Goal: Task Accomplishment & Management: Complete application form

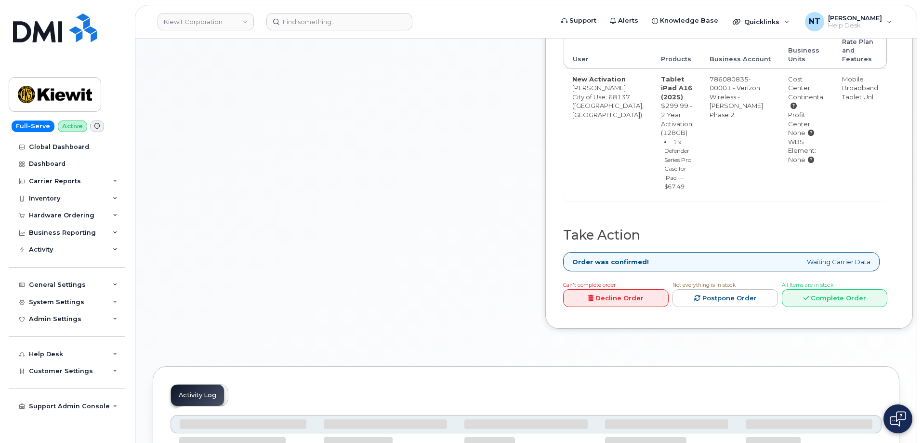
scroll to position [385, 0]
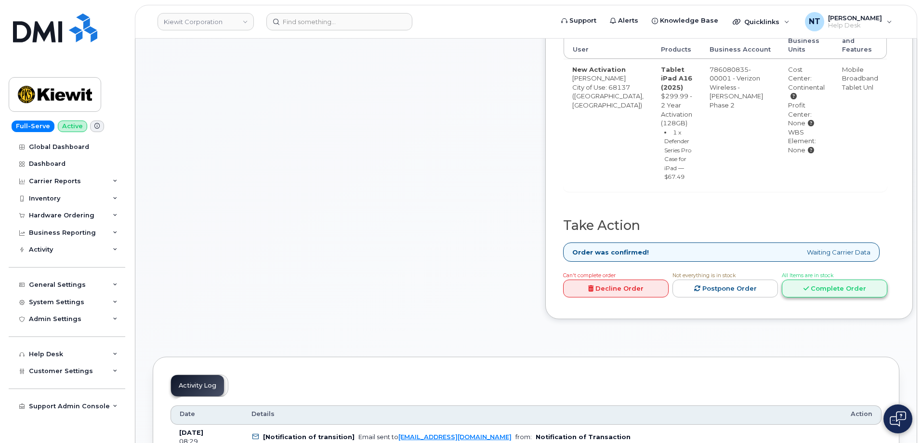
click at [821, 297] on link "Complete Order" at bounding box center [834, 288] width 105 height 18
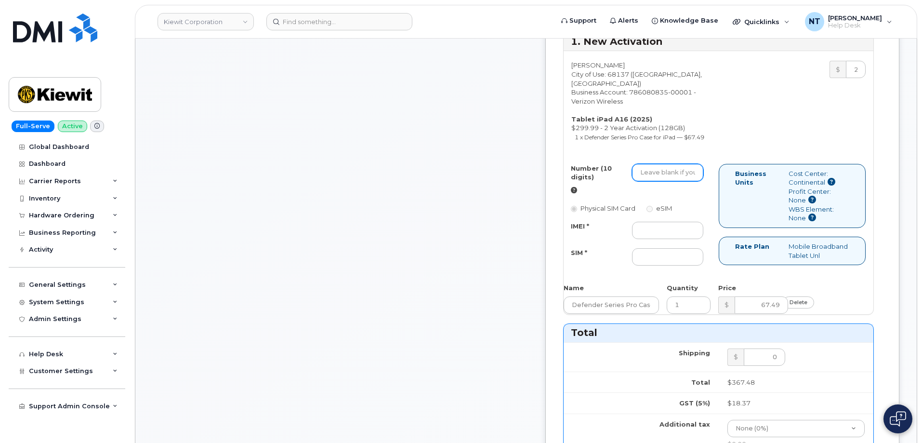
click at [673, 181] on input "Number (10 digits)" at bounding box center [667, 172] width 71 height 17
paste input "402-953-4180"
click at [697, 181] on input "402-953-4180" at bounding box center [667, 172] width 71 height 17
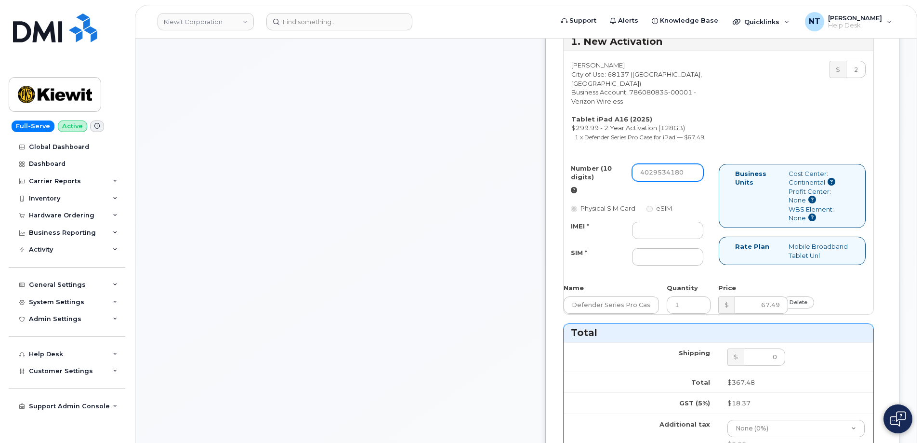
drag, startPoint x: 681, startPoint y: 227, endPoint x: 693, endPoint y: 228, distance: 11.6
click at [693, 181] on input "4029534180" at bounding box center [667, 172] width 71 height 17
drag, startPoint x: 679, startPoint y: 227, endPoint x: 692, endPoint y: 229, distance: 13.1
click at [692, 181] on input "4029534180" at bounding box center [667, 172] width 71 height 17
type input "4029534180"
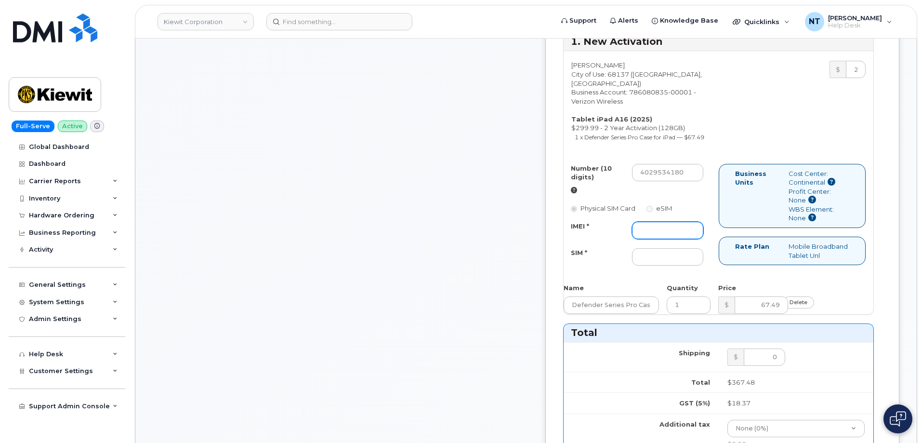
click at [677, 239] on input "IMEI *" at bounding box center [667, 230] width 71 height 17
paste input "352302615113960"
type input "352302615113960"
click at [499, 257] on div "Comments jhelwagen@dminc.com Thanks, KIEWIT CORPORATION! Your order has been su…" at bounding box center [340, 306] width 375 height 1106
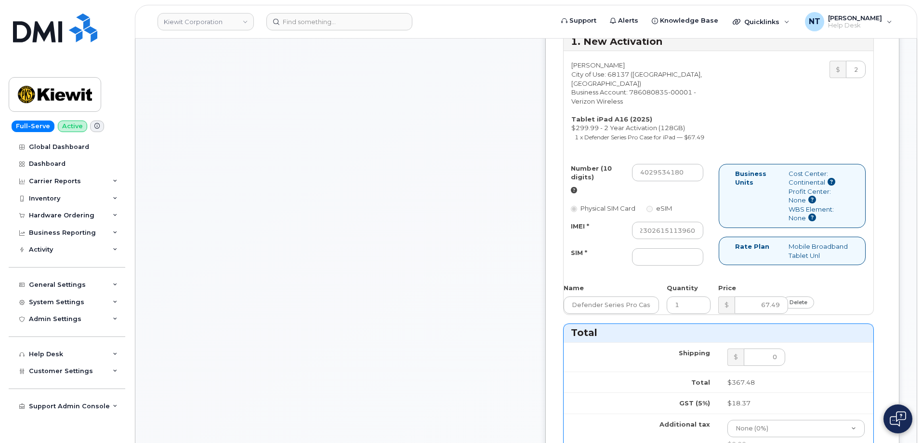
scroll to position [0, 0]
click at [666, 265] on input "SIM *" at bounding box center [667, 256] width 71 height 17
paste input "89049032007408888700218840922338"
type input "89049032007408888700218840922338"
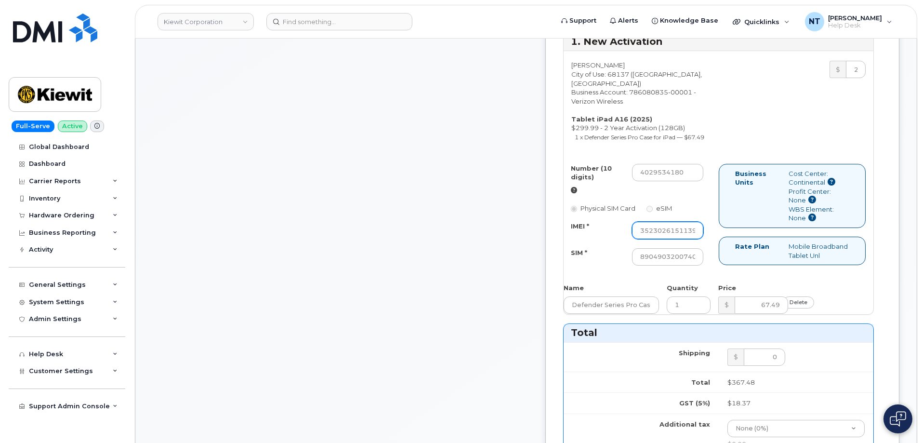
scroll to position [0, 19]
drag, startPoint x: 702, startPoint y: 287, endPoint x: 730, endPoint y: 287, distance: 27.4
click at [718, 274] on div "Number (10 digits) 4029534180 Physical SIM Card eSIM IMEI * 352302615113960 SIM…" at bounding box center [640, 219] width 155 height 111
drag, startPoint x: 695, startPoint y: 310, endPoint x: 757, endPoint y: 317, distance: 61.5
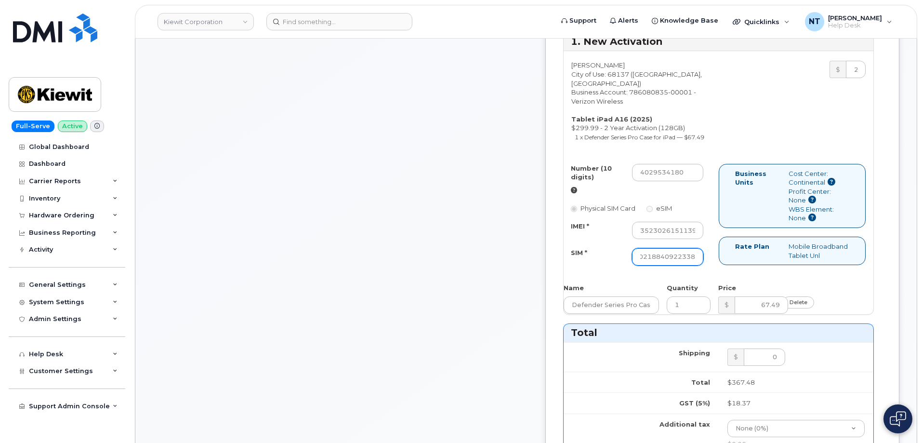
click at [757, 274] on div "Number (10 digits) 4029534180 Physical SIM Card eSIM IMEI * 352302615113960 SIM…" at bounding box center [718, 219] width 310 height 111
click at [564, 322] on div "Comments jhelwagen@dminc.com Thanks, KIEWIT CORPORATION! Your order has been su…" at bounding box center [526, 306] width 746 height 1106
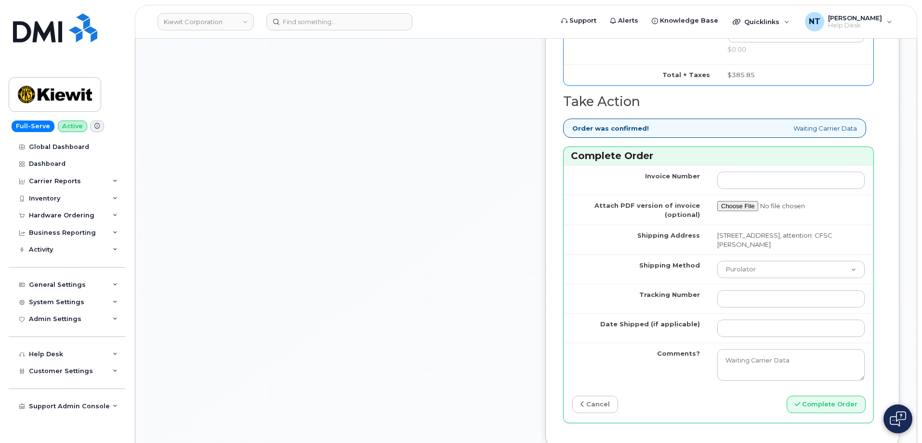
scroll to position [819, 0]
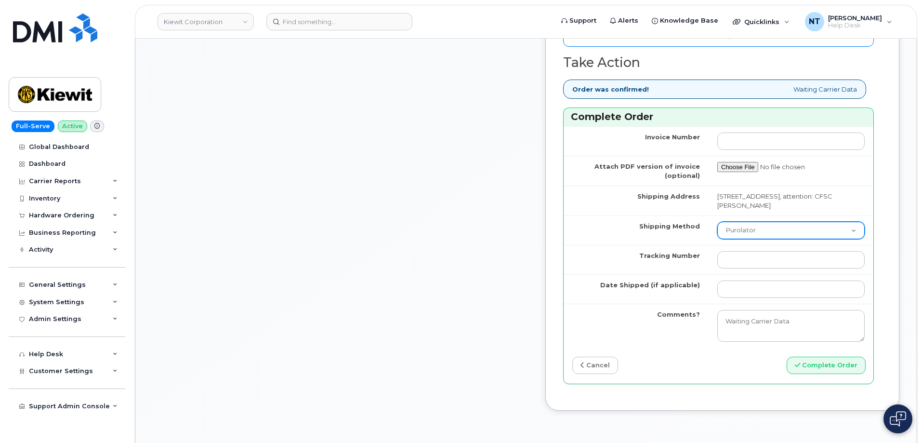
click at [750, 239] on select "Purolator UPS FedEx Canada Post Courier Other Drop Off Pick Up" at bounding box center [790, 230] width 147 height 17
select select "FedEx"
click at [717, 239] on select "Purolator UPS FedEx Canada Post Courier Other Drop Off Pick Up" at bounding box center [790, 230] width 147 height 17
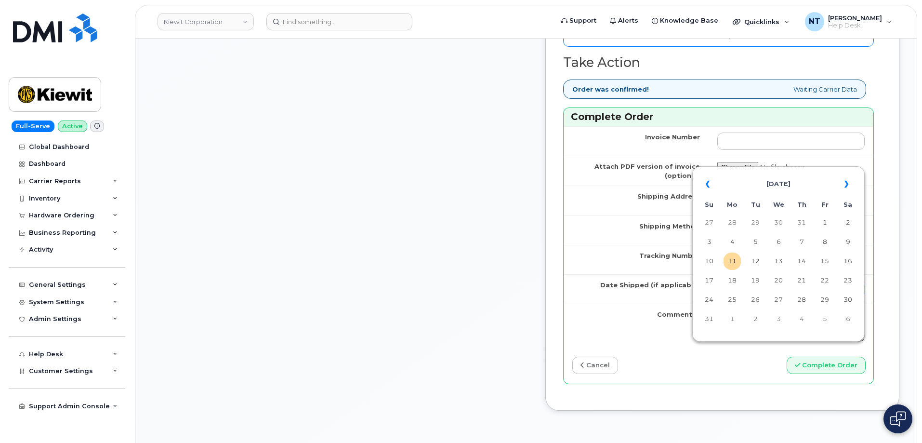
drag, startPoint x: 741, startPoint y: 346, endPoint x: 744, endPoint y: 350, distance: 5.1
click at [741, 298] on input "Date Shipped (if applicable)" at bounding box center [790, 288] width 147 height 17
click at [733, 264] on td "11" at bounding box center [731, 260] width 17 height 17
type input "[DATE]"
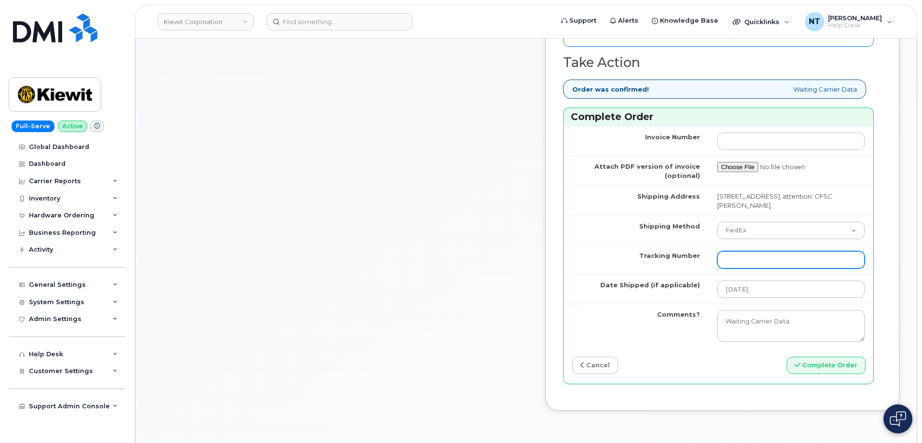
click at [729, 268] on input "Tracking Number" at bounding box center [790, 259] width 147 height 17
click at [733, 268] on input "Tracking Number" at bounding box center [790, 259] width 147 height 17
paste input "444401110104"
type input "444401110104"
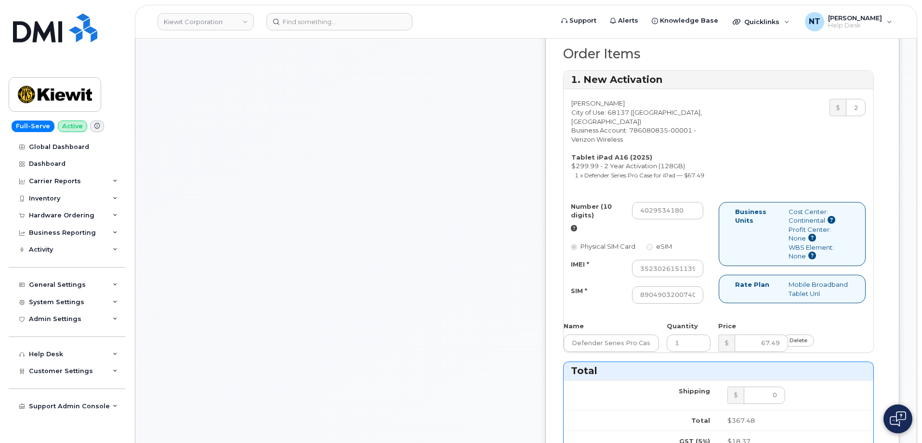
scroll to position [337, 0]
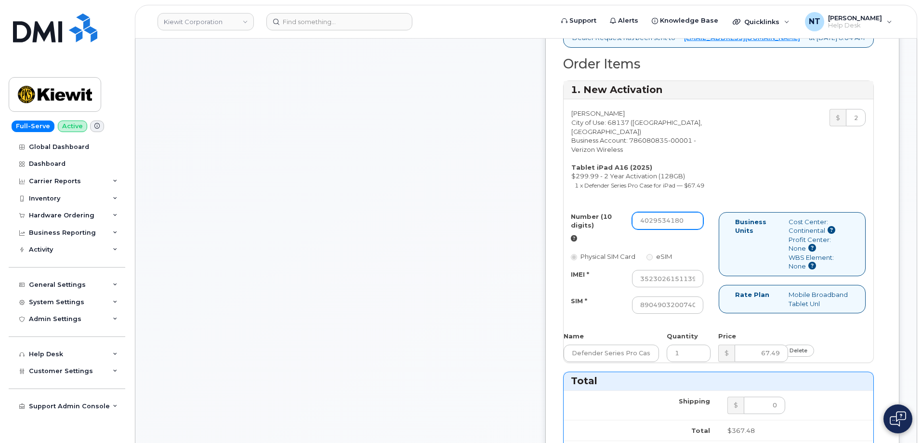
drag, startPoint x: 678, startPoint y: 275, endPoint x: 691, endPoint y: 276, distance: 13.0
click at [691, 229] on input "4029534180" at bounding box center [667, 220] width 71 height 17
drag, startPoint x: 689, startPoint y: 329, endPoint x: 734, endPoint y: 333, distance: 45.9
click at [734, 323] on div "Number (10 digits) 4029534180 Physical SIM Card eSIM IMEI * 352302615113960 SIM…" at bounding box center [718, 267] width 310 height 111
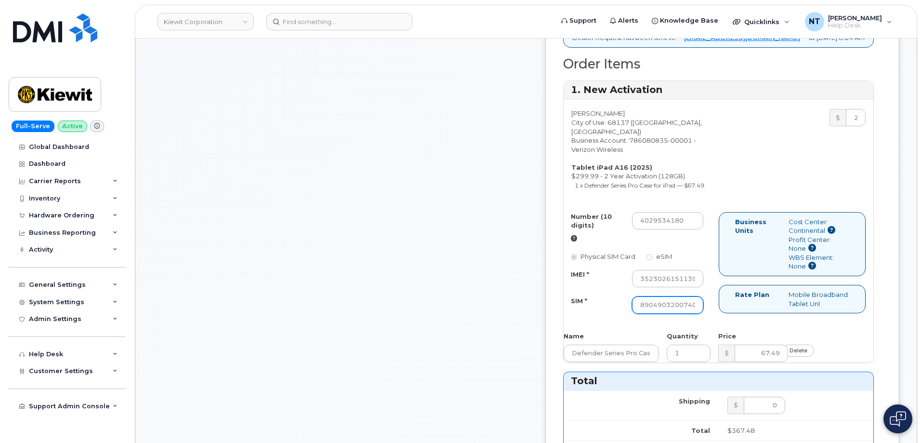
scroll to position [0, 93]
drag, startPoint x: 702, startPoint y: 358, endPoint x: 731, endPoint y: 358, distance: 29.4
click at [718, 323] on div "Number (10 digits) 4029534180 Physical SIM Card eSIM IMEI * 352302615113960 SIM…" at bounding box center [640, 267] width 155 height 111
click at [528, 365] on div "Comments jhelwagen@dminc.com Thanks, KIEWIT CORPORATION! Your order has been su…" at bounding box center [340, 354] width 375 height 1106
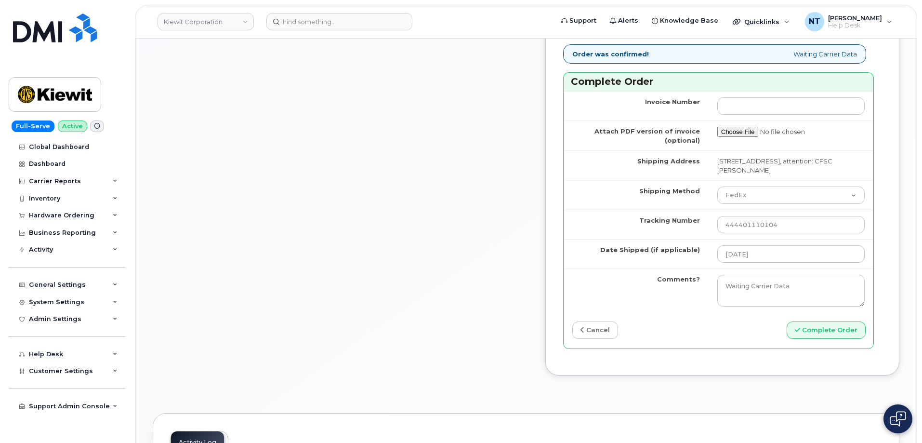
scroll to position [867, 0]
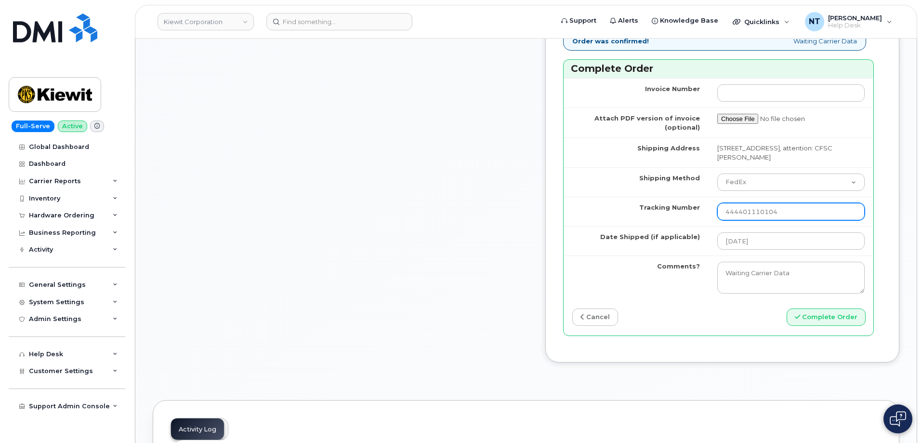
drag, startPoint x: 742, startPoint y: 275, endPoint x: 757, endPoint y: 277, distance: 15.0
click at [757, 220] on input "444401110104" at bounding box center [790, 211] width 147 height 17
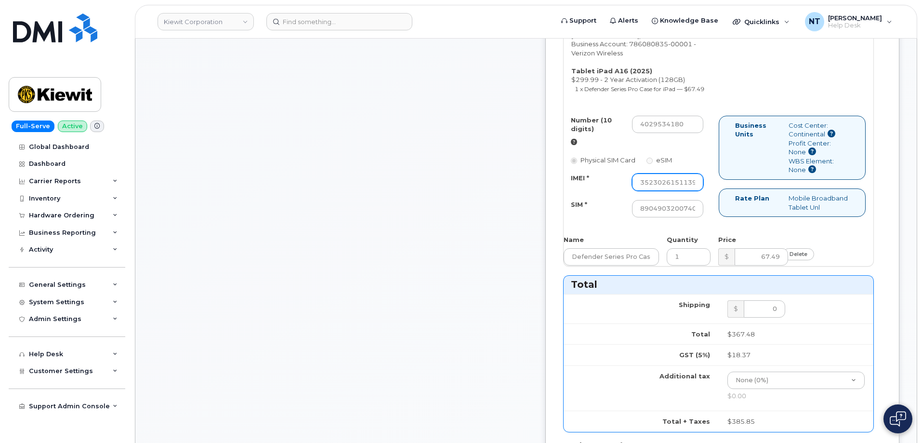
scroll to position [0, 19]
drag, startPoint x: 693, startPoint y: 235, endPoint x: 758, endPoint y: 243, distance: 64.9
click at [758, 226] on div "Number (10 digits) 4029534180 Physical SIM Card eSIM IMEI * 352302615113960 SIM…" at bounding box center [718, 171] width 310 height 111
drag, startPoint x: 685, startPoint y: 258, endPoint x: 736, endPoint y: 263, distance: 51.8
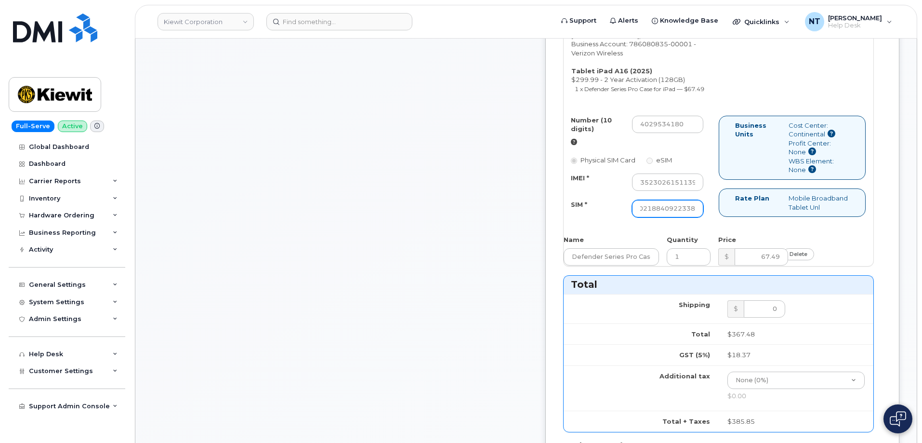
click at [736, 226] on div "Number (10 digits) 4029534180 Physical SIM Card eSIM IMEI * 352302615113960 SIM…" at bounding box center [718, 171] width 310 height 111
click at [528, 279] on div "Comments jhelwagen@dminc.com Thanks, KIEWIT CORPORATION! Your order has been su…" at bounding box center [340, 258] width 375 height 1106
drag, startPoint x: 680, startPoint y: 180, endPoint x: 692, endPoint y: 183, distance: 11.8
click at [692, 133] on input "4029534180" at bounding box center [667, 124] width 71 height 17
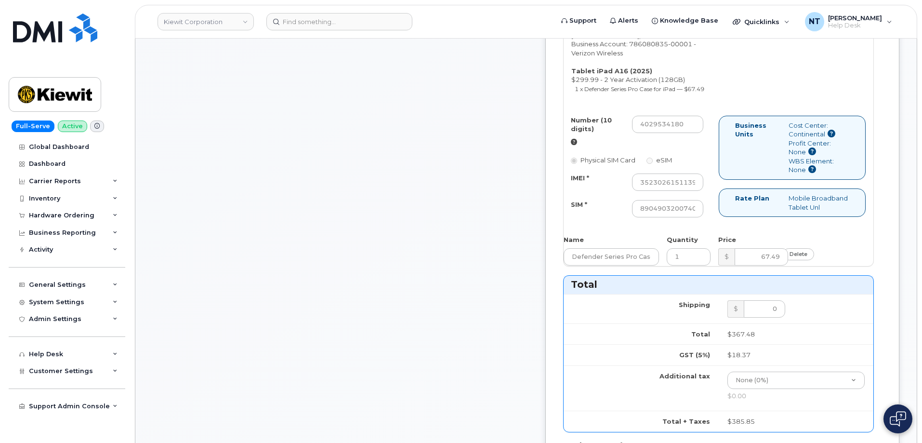
click at [528, 224] on div "Comments jhelwagen@dminc.com Thanks, KIEWIT CORPORATION! Your order has been su…" at bounding box center [340, 258] width 375 height 1106
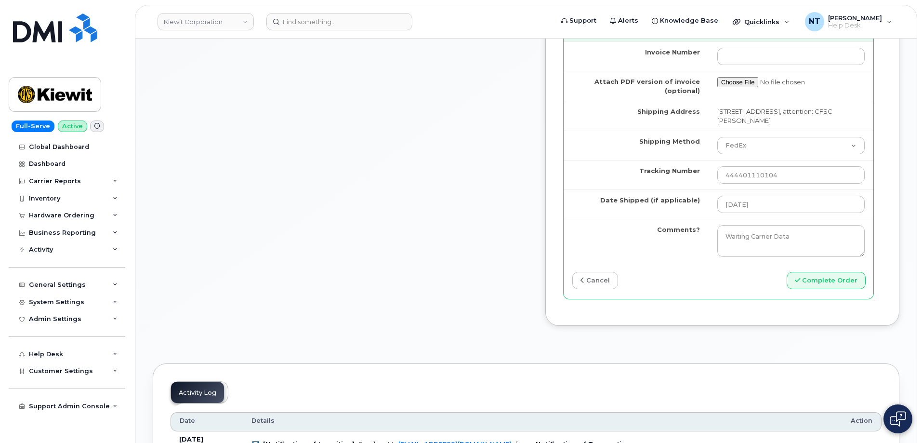
scroll to position [915, 0]
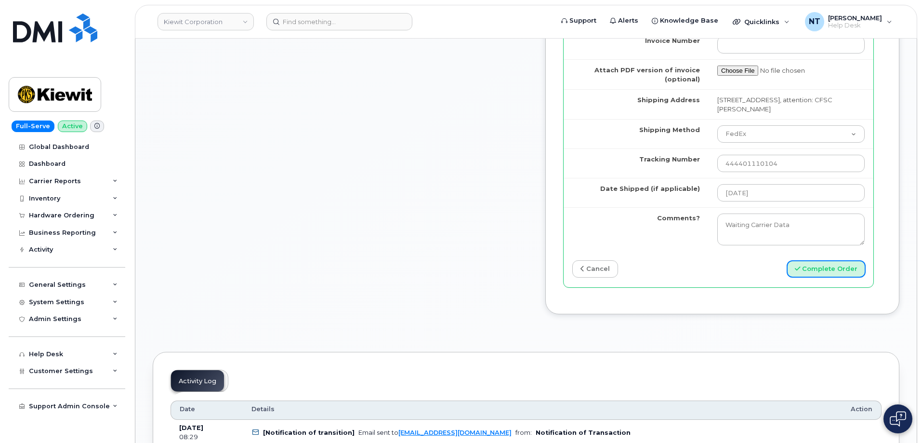
drag, startPoint x: 824, startPoint y: 334, endPoint x: 580, endPoint y: 266, distance: 254.0
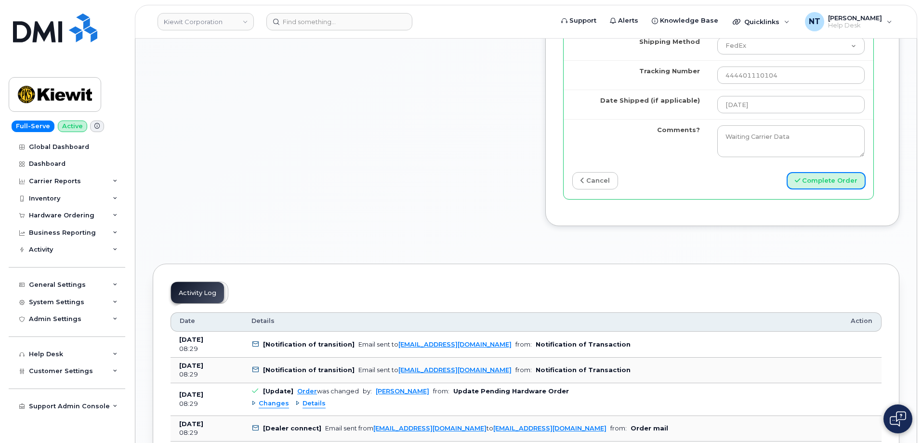
scroll to position [1011, 0]
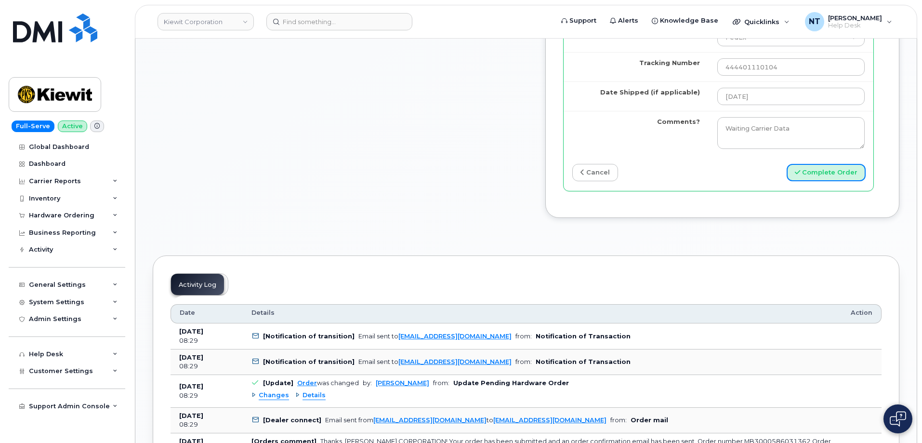
drag, startPoint x: 826, startPoint y: 235, endPoint x: 549, endPoint y: 209, distance: 277.6
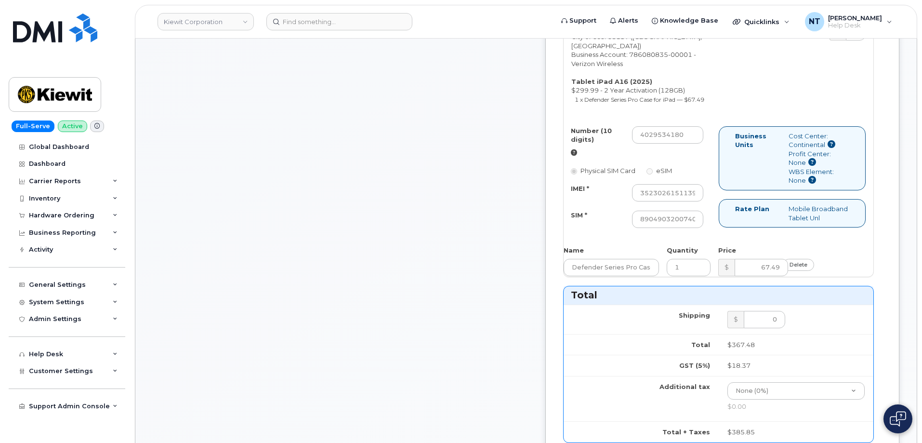
scroll to position [433, 0]
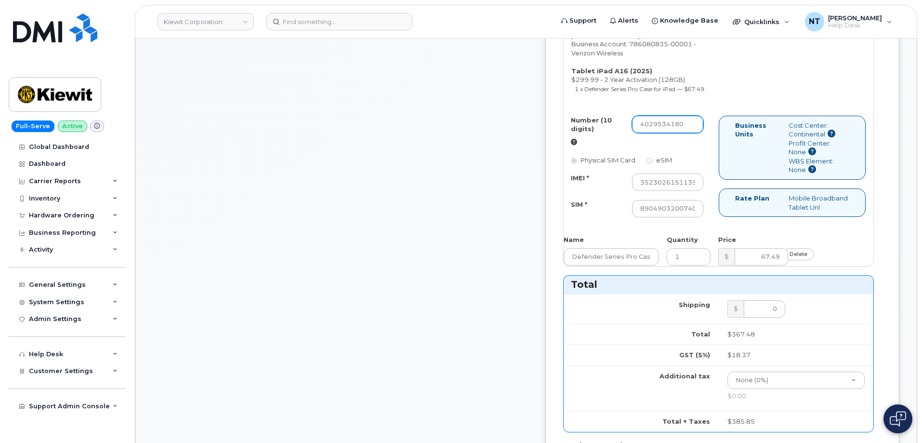
drag, startPoint x: 679, startPoint y: 181, endPoint x: 692, endPoint y: 182, distance: 13.5
click at [692, 133] on input "4029534180" at bounding box center [667, 124] width 71 height 17
drag, startPoint x: 685, startPoint y: 238, endPoint x: 737, endPoint y: 238, distance: 51.5
click at [737, 226] on div "Number (10 digits) 4029534180 Physical SIM Card eSIM IMEI * 352302615113960 SIM…" at bounding box center [718, 171] width 310 height 111
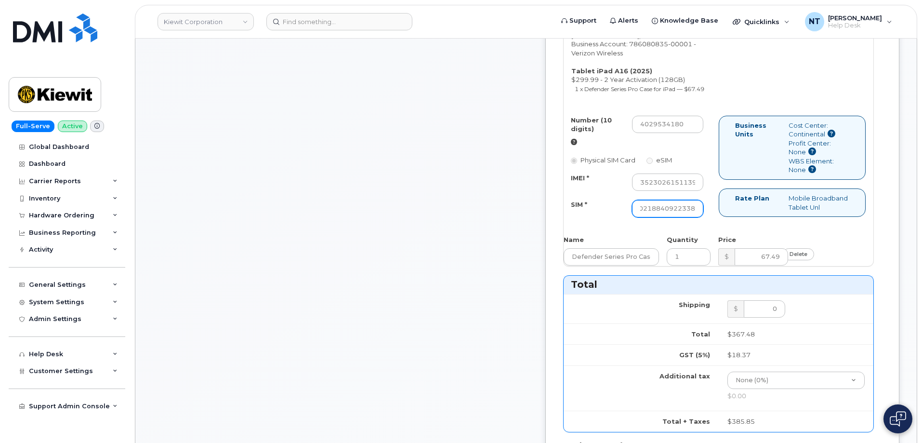
scroll to position [0, 93]
drag, startPoint x: 683, startPoint y: 261, endPoint x: 738, endPoint y: 262, distance: 54.9
click at [738, 226] on div "Number (10 digits) 4029534180 Physical SIM Card eSIM IMEI * 352302615113960 SIM…" at bounding box center [718, 171] width 310 height 111
click at [528, 267] on div "Comments jhelwagen@dminc.com Thanks, KIEWIT CORPORATION! Your order has been su…" at bounding box center [340, 258] width 375 height 1106
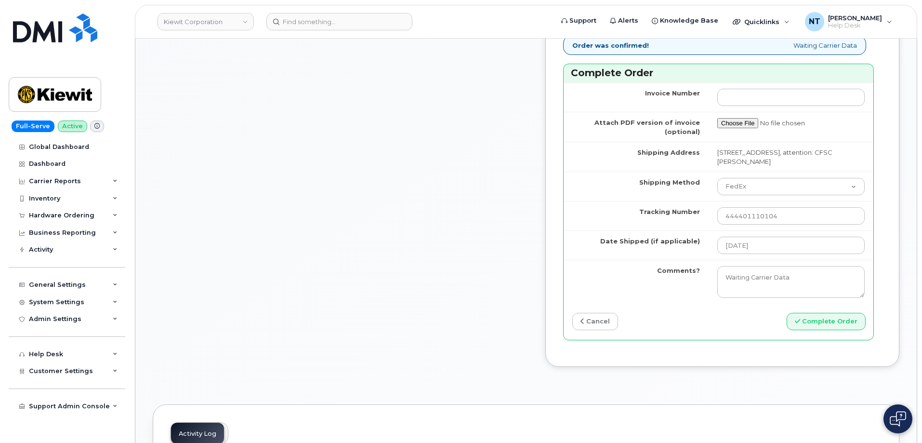
scroll to position [963, 0]
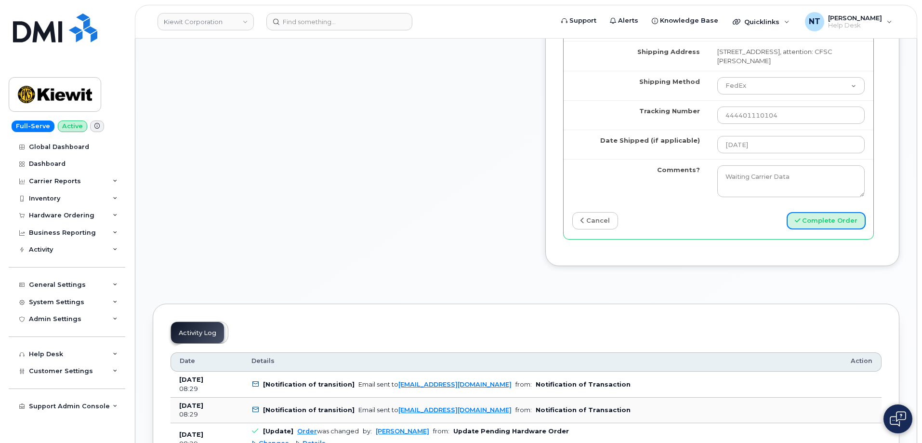
drag, startPoint x: 840, startPoint y: 287, endPoint x: 521, endPoint y: 194, distance: 332.9
click at [810, 230] on button "Complete Order" at bounding box center [825, 221] width 79 height 18
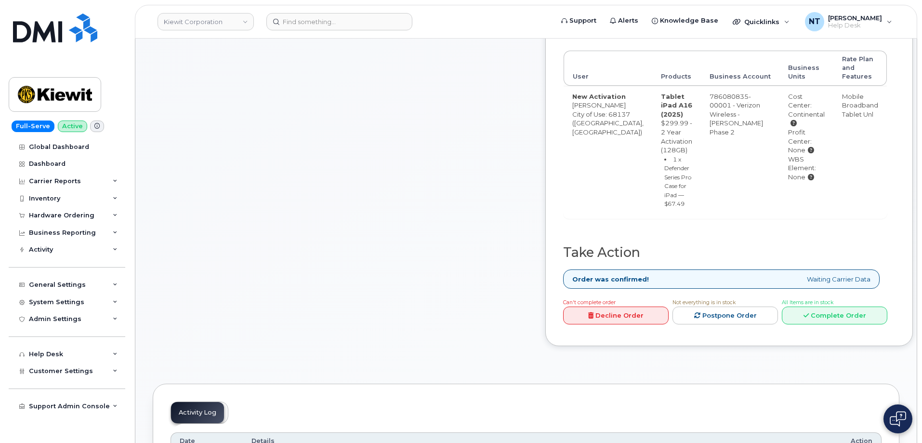
scroll to position [482, 0]
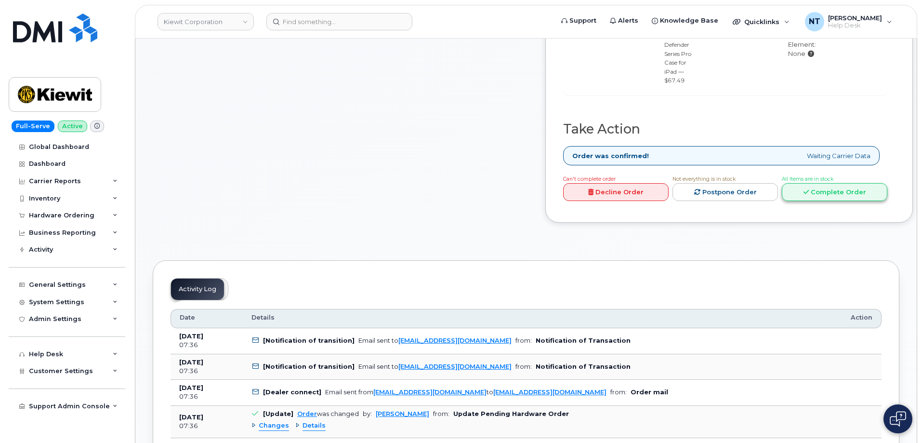
click at [829, 201] on link "Complete Order" at bounding box center [834, 192] width 105 height 18
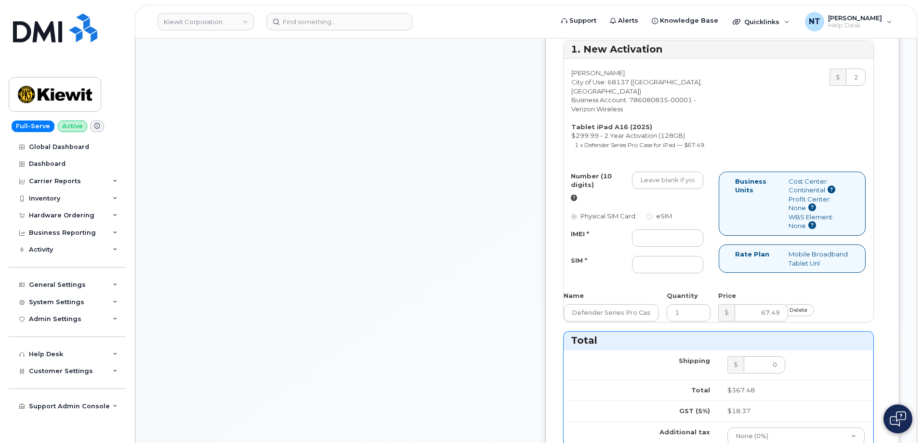
scroll to position [385, 0]
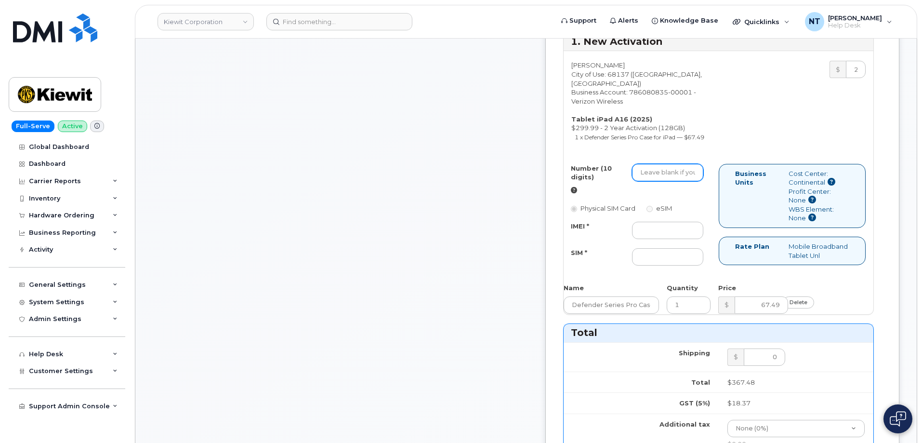
click at [674, 181] on input "Number (10 digits)" at bounding box center [667, 172] width 71 height 17
paste input "402-953-4641"
click at [694, 181] on input "402-953-4641" at bounding box center [667, 172] width 71 height 17
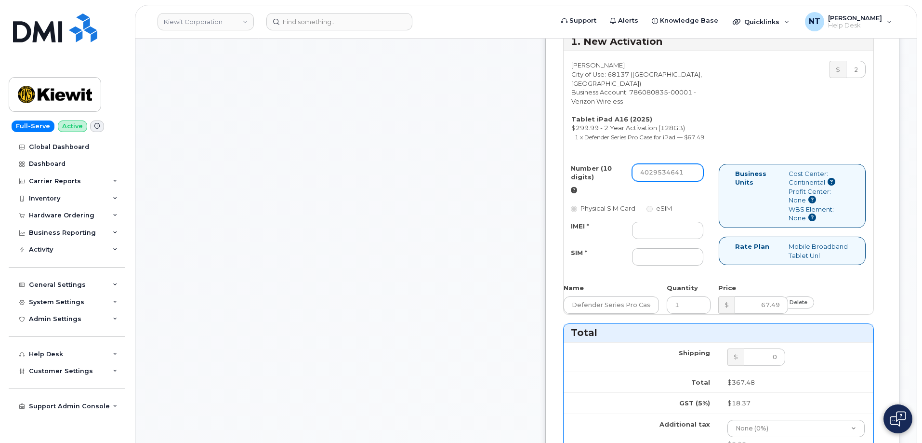
drag, startPoint x: 680, startPoint y: 229, endPoint x: 692, endPoint y: 229, distance: 12.0
click at [692, 181] on input "4029534641" at bounding box center [667, 172] width 71 height 17
type input "4029534641"
click at [682, 239] on input "IMEI *" at bounding box center [667, 230] width 71 height 17
paste input "352302615723743"
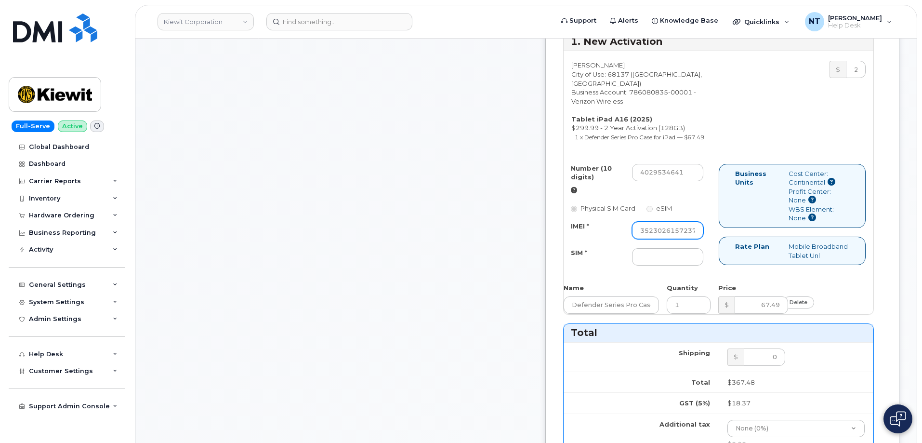
scroll to position [0, 19]
type input "352302615723743"
click at [418, 242] on div "Comments jhelwagen@dminc.com Thanks, KIEWIT CORPORATION! Your order has been su…" at bounding box center [340, 306] width 375 height 1106
click at [673, 265] on input "SIM *" at bounding box center [667, 256] width 71 height 17
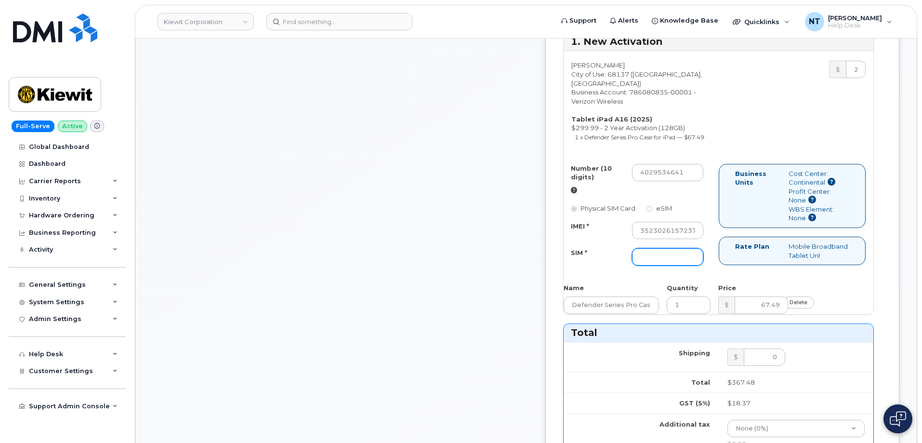
paste input "89049032007408888700207491204635"
type input "89049032007408888700207491204635"
drag, startPoint x: 681, startPoint y: 291, endPoint x: 732, endPoint y: 299, distance: 52.1
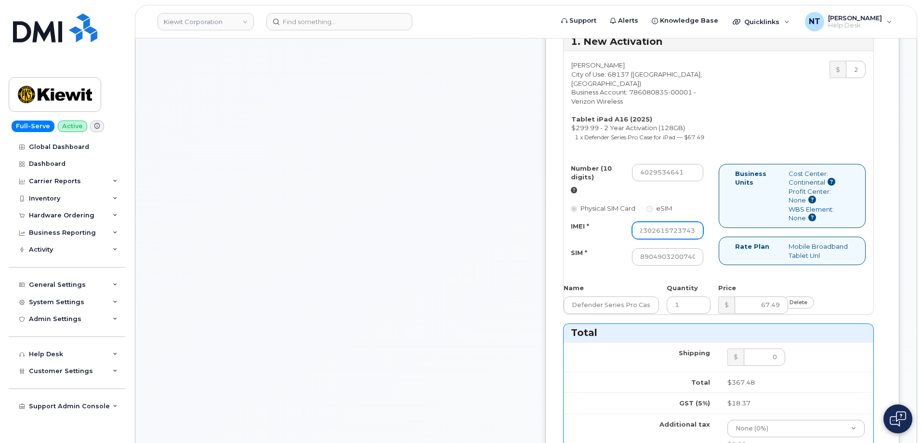
click at [718, 274] on div "Number (10 digits) 4029534641 Physical SIM Card eSIM IMEI * 352302615723743 SIM…" at bounding box center [640, 219] width 155 height 111
drag, startPoint x: 668, startPoint y: 311, endPoint x: 756, endPoint y: 315, distance: 87.8
click at [756, 274] on div "Number (10 digits) 4029534641 Physical SIM Card eSIM IMEI * 352302615723743 SIM…" at bounding box center [718, 219] width 310 height 111
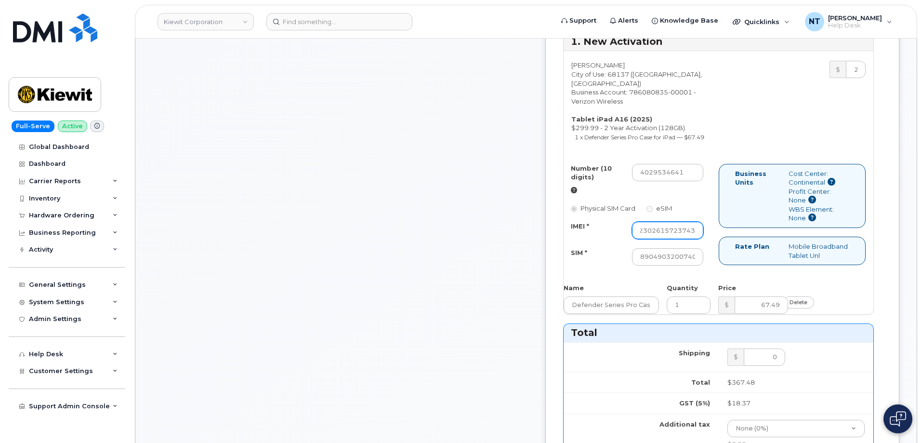
drag, startPoint x: 689, startPoint y: 283, endPoint x: 758, endPoint y: 292, distance: 69.5
click at [758, 274] on div "Number (10 digits) 4029534641 Physical SIM Card eSIM IMEI * 352302615723743 SIM…" at bounding box center [718, 219] width 310 height 111
click at [718, 274] on div "Number (10 digits) 4029534641 Physical SIM Card eSIM IMEI * 352302615723743 SIM…" at bounding box center [640, 219] width 155 height 111
click at [528, 280] on div "Comments jhelwagen@dminc.com Thanks, KIEWIT CORPORATION! Your order has been su…" at bounding box center [340, 306] width 375 height 1106
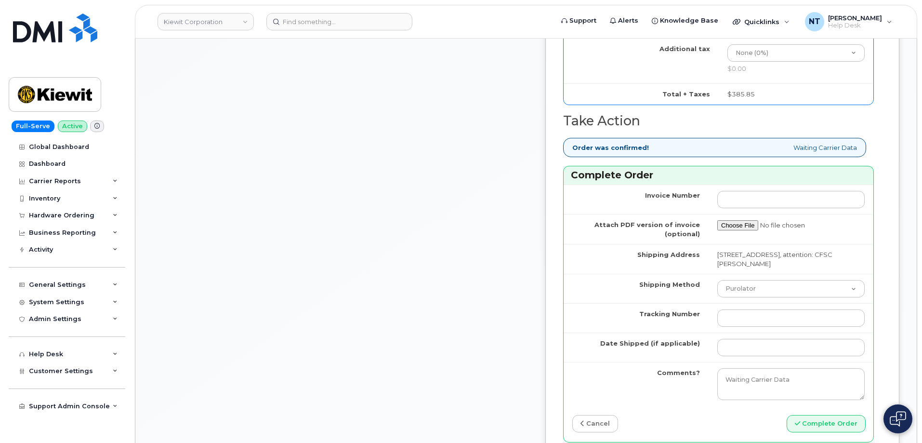
scroll to position [771, 0]
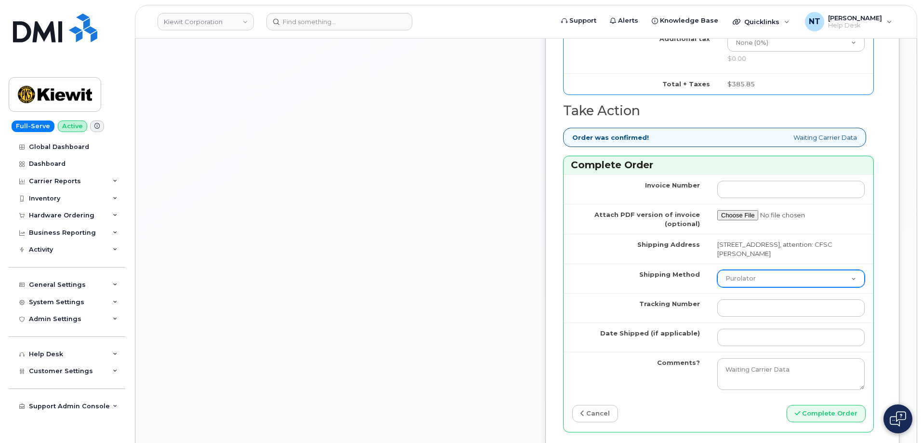
click at [768, 287] on select "Purolator UPS FedEx Canada Post Courier Other Drop Off Pick Up" at bounding box center [790, 278] width 147 height 17
select select "FedEx"
click at [717, 287] on select "Purolator UPS FedEx Canada Post Courier Other Drop Off Pick Up" at bounding box center [790, 278] width 147 height 17
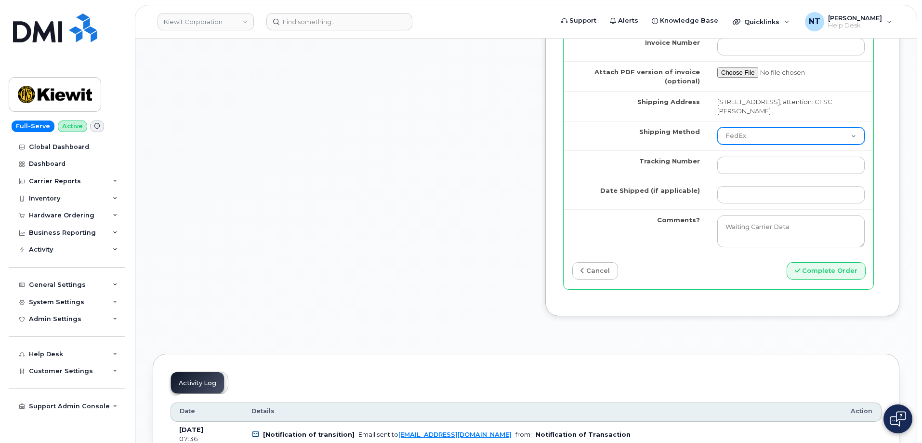
scroll to position [915, 0]
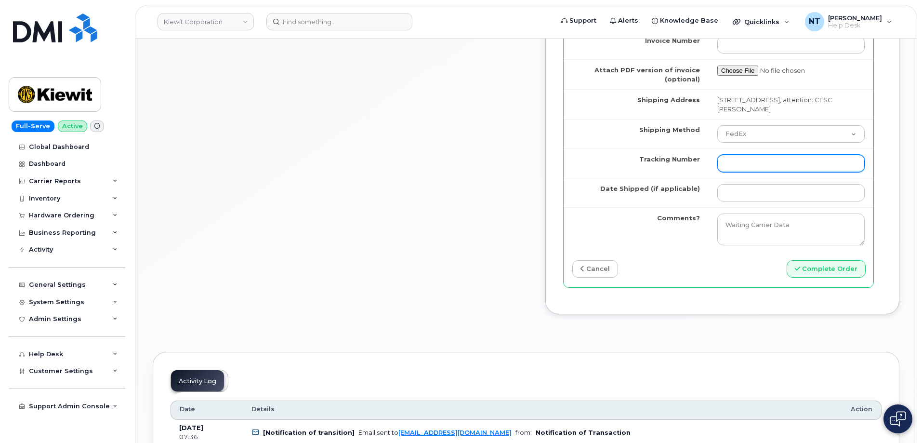
click at [737, 172] on input "Tracking Number" at bounding box center [790, 163] width 147 height 17
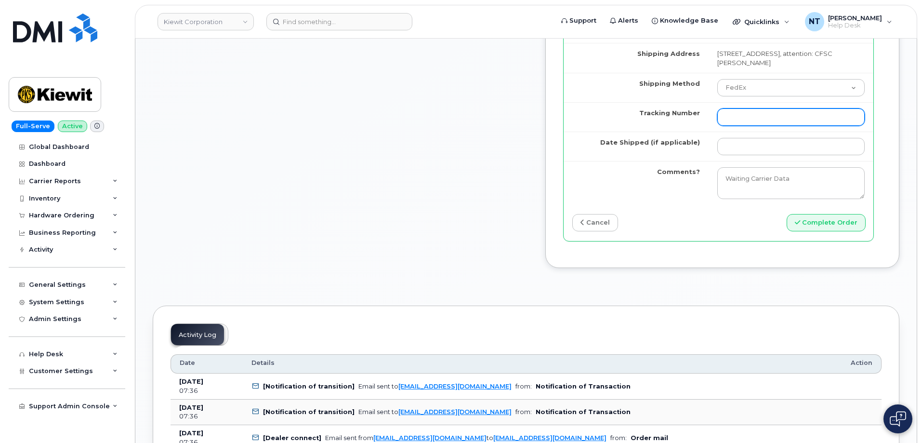
scroll to position [963, 0]
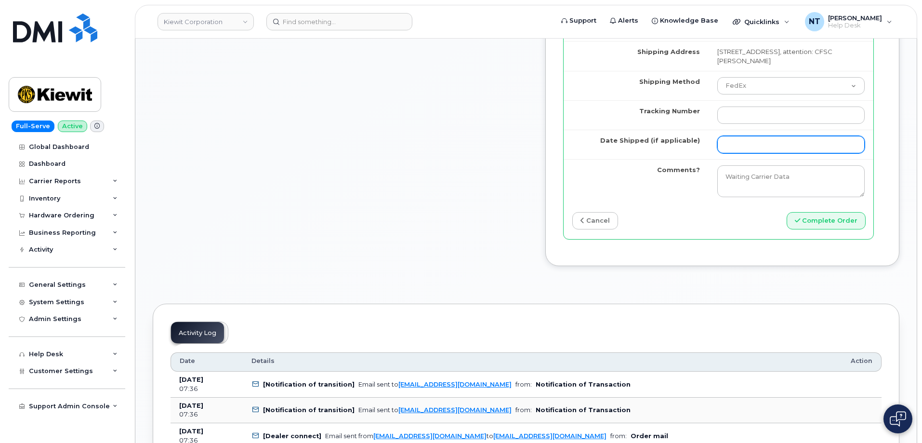
click at [775, 153] on input "Date Shipped (if applicable)" at bounding box center [790, 144] width 147 height 17
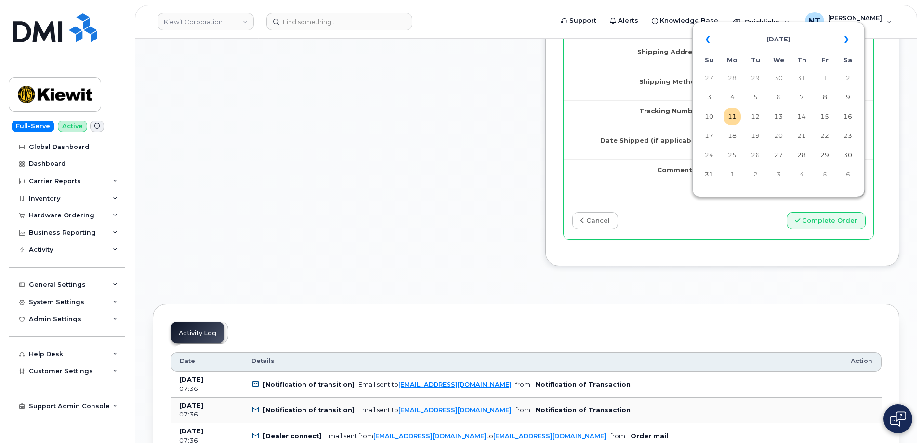
type input "[DATE]"
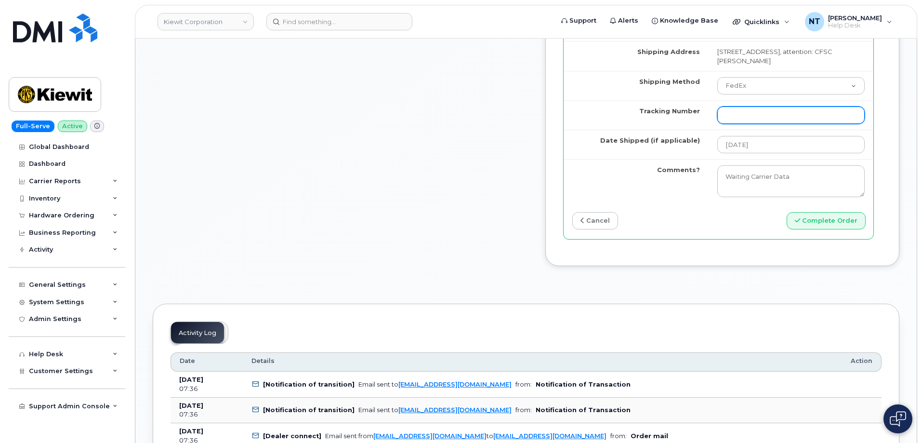
drag, startPoint x: 748, startPoint y: 179, endPoint x: 743, endPoint y: 179, distance: 5.8
click at [748, 124] on input "Tracking Number" at bounding box center [790, 114] width 147 height 17
paste input "444401110115"
type input "444401110115"
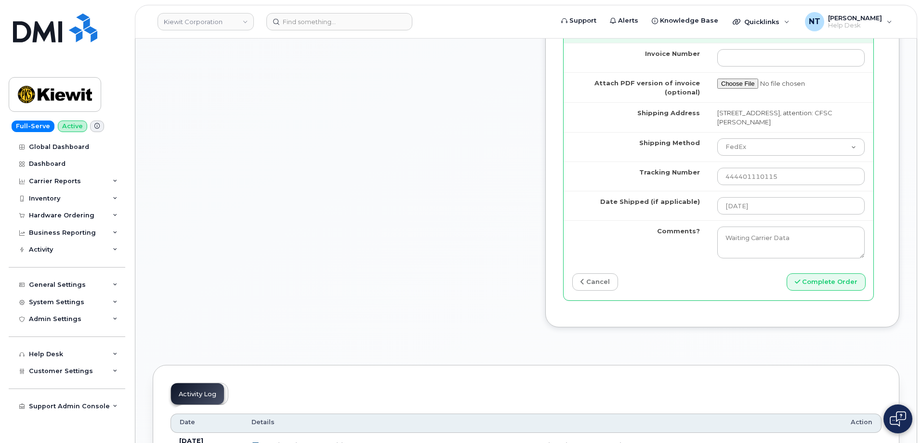
scroll to position [915, 0]
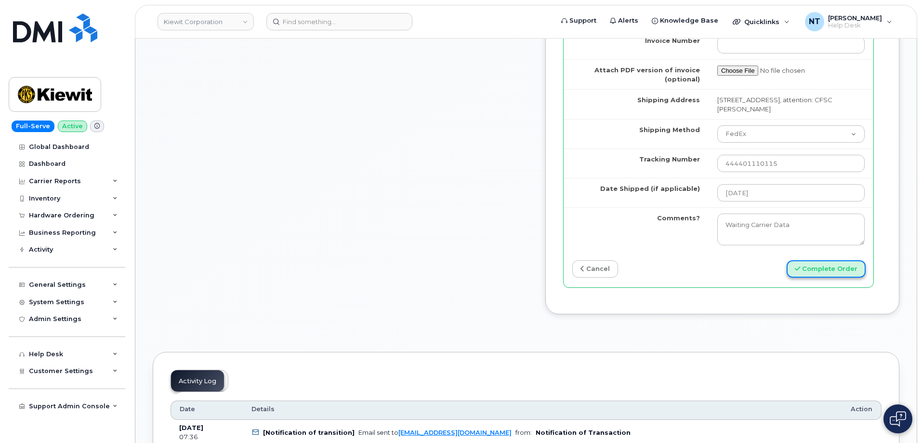
click at [849, 278] on button "Complete Order" at bounding box center [825, 269] width 79 height 18
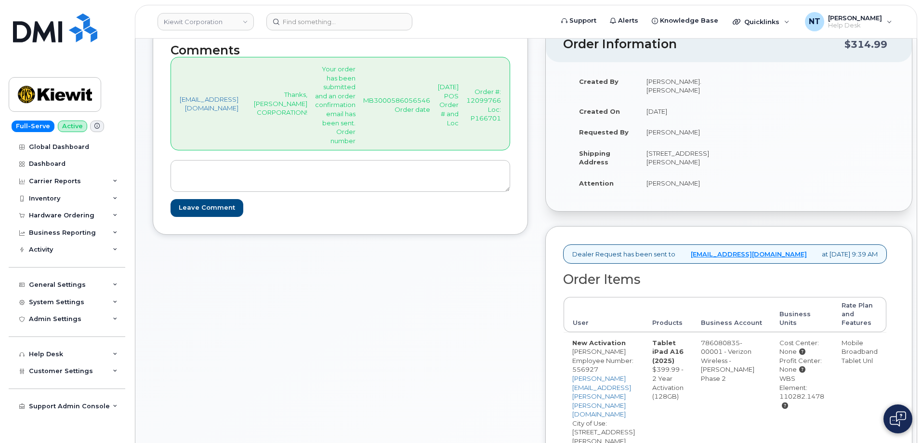
scroll to position [289, 0]
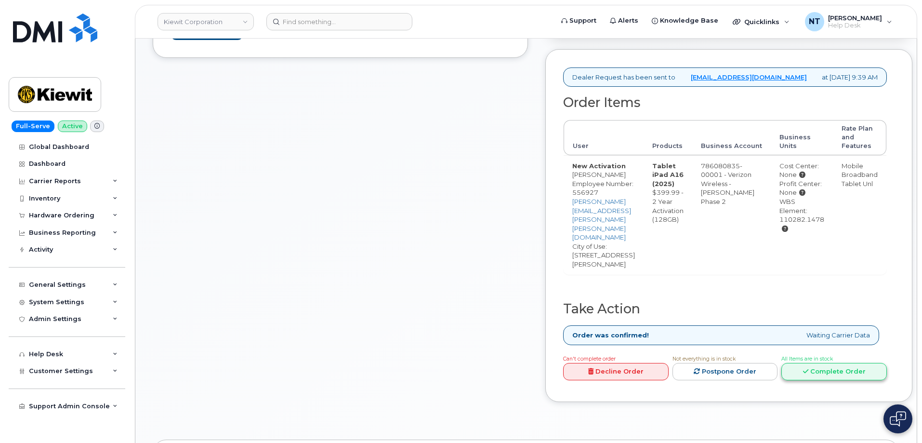
click at [808, 368] on icon at bounding box center [805, 371] width 5 height 6
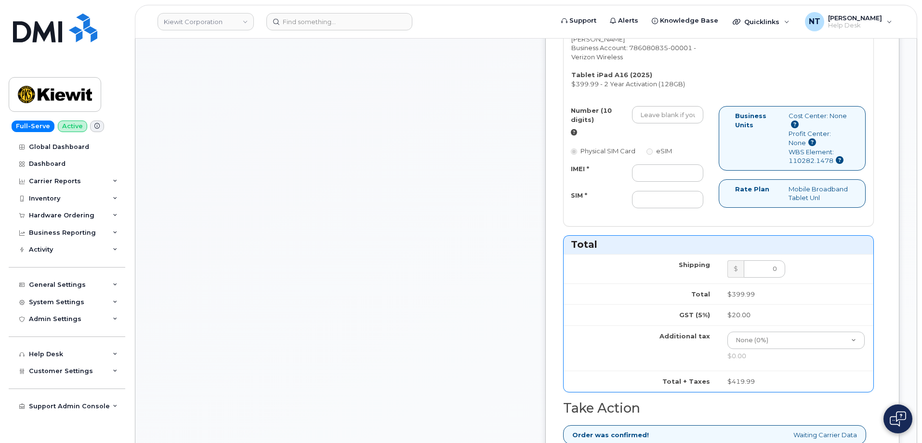
scroll to position [433, 0]
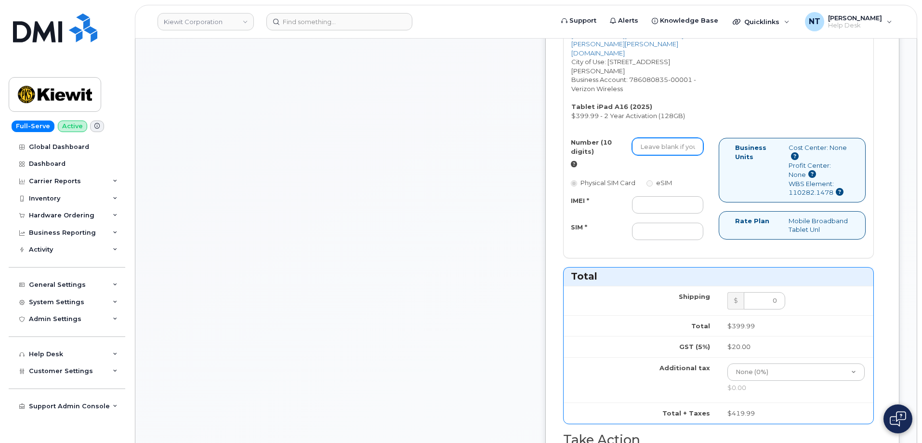
click at [672, 147] on input "Number (10 digits)" at bounding box center [667, 146] width 71 height 17
paste input "913-385-1353"
click at [695, 149] on input "913-385-1353" at bounding box center [667, 146] width 71 height 17
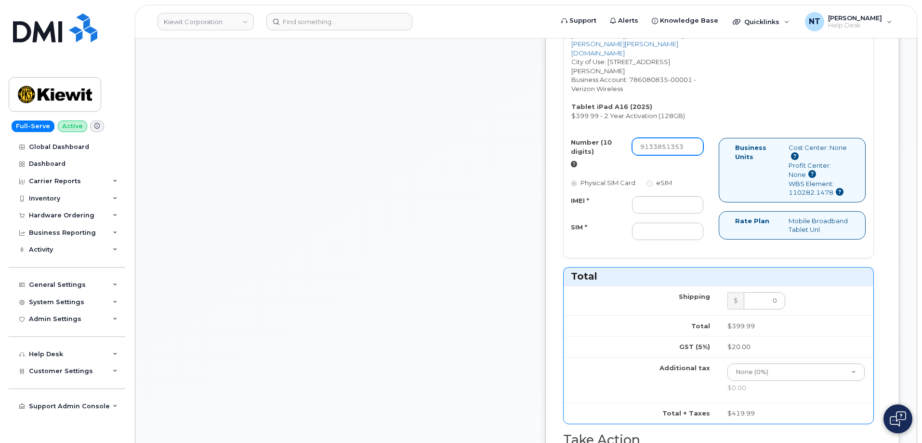
drag, startPoint x: 681, startPoint y: 148, endPoint x: 692, endPoint y: 151, distance: 11.9
click at [692, 151] on input "9133851353" at bounding box center [667, 146] width 71 height 17
type input "9133851353"
click at [689, 206] on input "IMEI *" at bounding box center [667, 204] width 71 height 17
paste input "351159272940577"
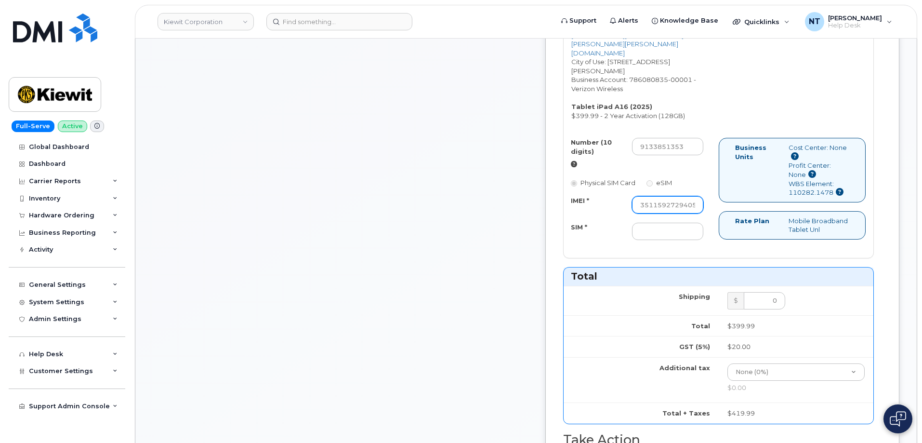
scroll to position [0, 19]
type input "351159272940577"
drag, startPoint x: 692, startPoint y: 234, endPoint x: 687, endPoint y: 234, distance: 5.3
click at [692, 234] on input "SIM *" at bounding box center [667, 230] width 71 height 17
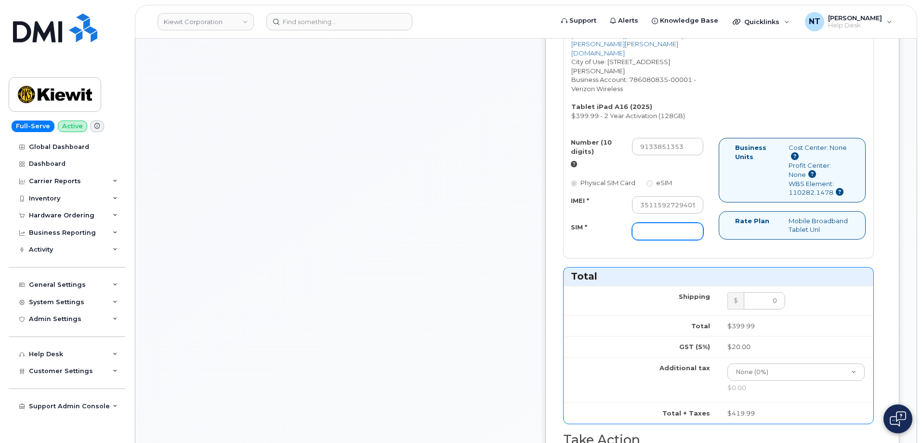
paste input "89049032007408888700207508531648"
type input "89049032007408888700207508531648"
click at [516, 237] on div "Comments jhelwagen@dminc.com Thanks, KIEWIT CORPORATION! Your order has been su…" at bounding box center [340, 258] width 375 height 1106
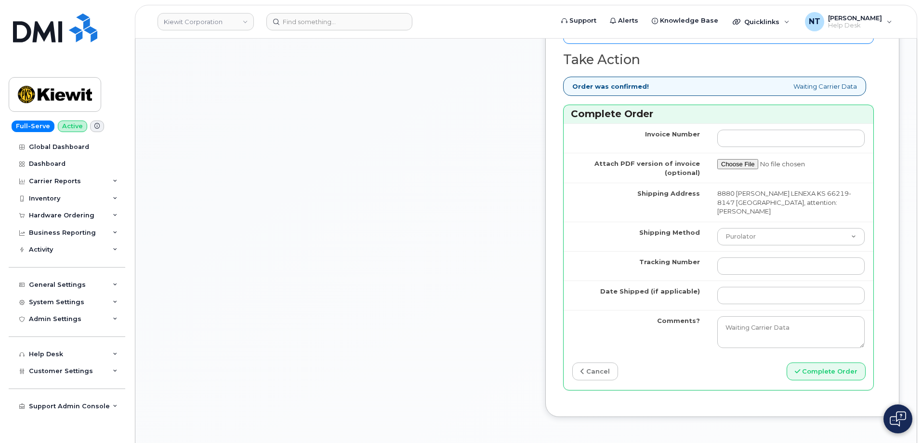
scroll to position [819, 0]
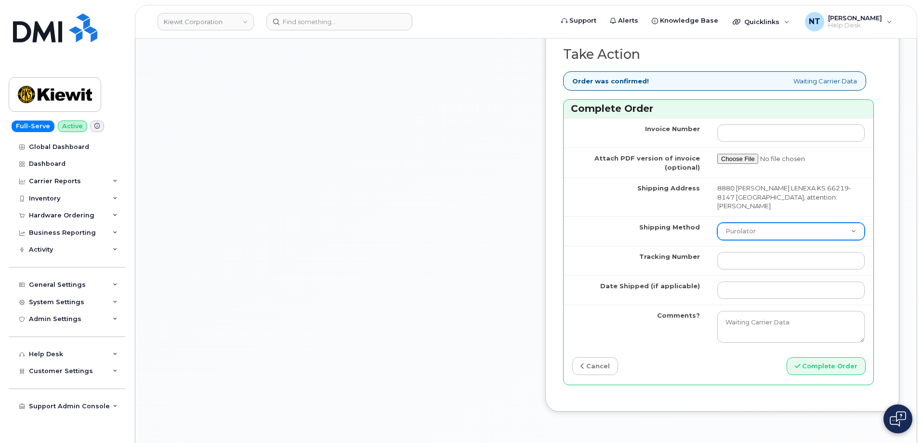
click at [788, 239] on select "Purolator UPS FedEx Canada Post Courier Other Drop Off Pick Up" at bounding box center [790, 230] width 147 height 17
select select "FedEx"
click at [717, 231] on select "Purolator UPS FedEx Canada Post Courier Other Drop Off Pick Up" at bounding box center [790, 230] width 147 height 17
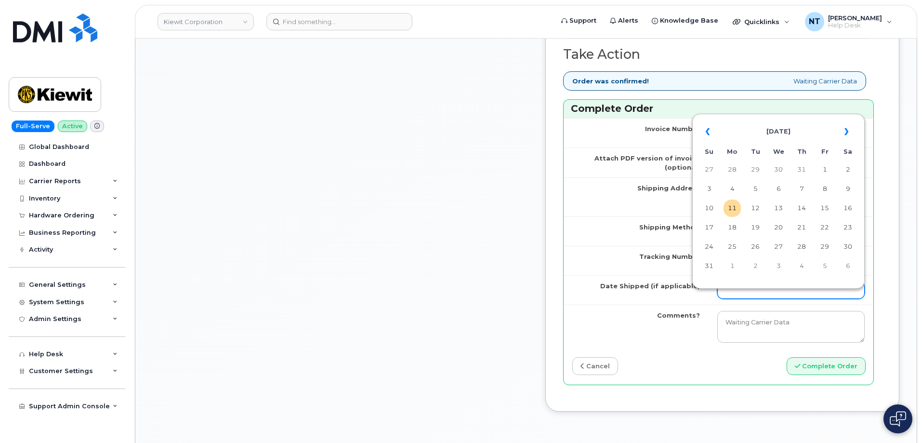
drag, startPoint x: 738, startPoint y: 302, endPoint x: 751, endPoint y: 300, distance: 13.1
click at [738, 299] on input "Date Shipped (if applicable)" at bounding box center [790, 289] width 147 height 17
click at [731, 206] on td "11" at bounding box center [731, 207] width 17 height 17
type input "[DATE]"
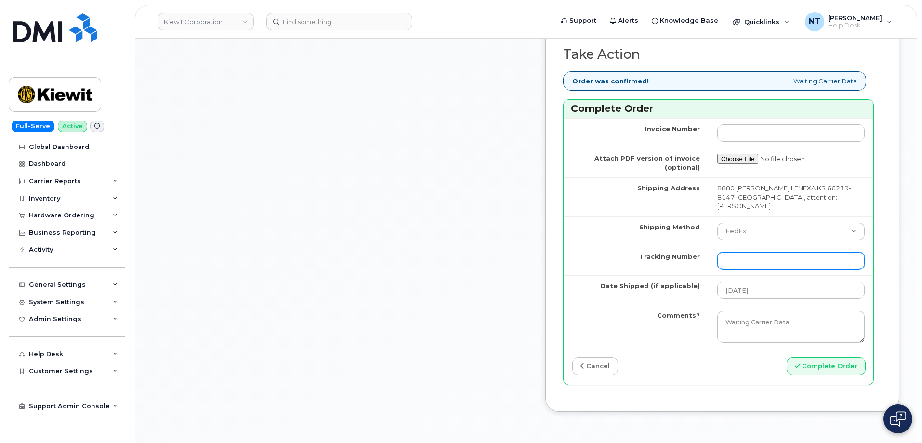
click at [763, 267] on input "Tracking Number" at bounding box center [790, 260] width 147 height 17
paste input "444401110126"
type input "444401110126"
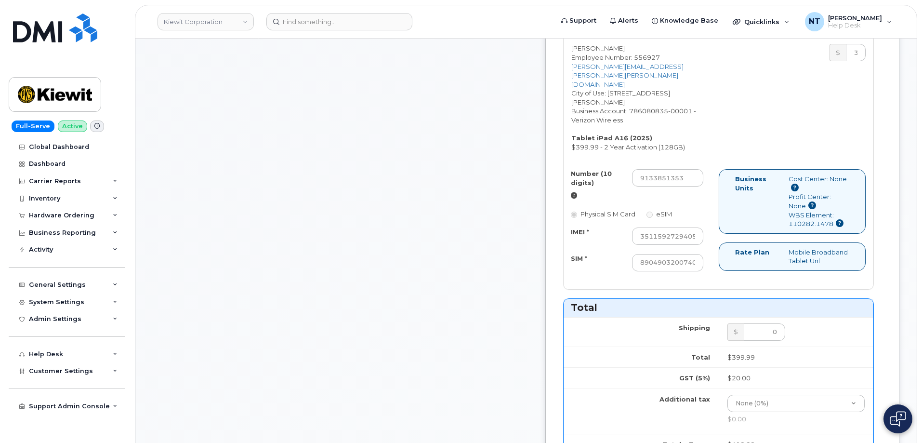
scroll to position [385, 0]
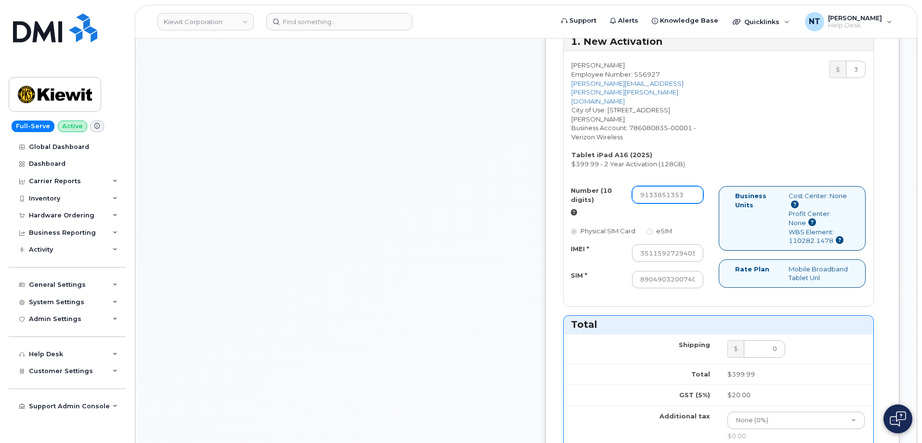
drag, startPoint x: 679, startPoint y: 196, endPoint x: 691, endPoint y: 198, distance: 12.2
click at [691, 198] on input "9133851353" at bounding box center [667, 194] width 71 height 17
drag, startPoint x: 698, startPoint y: 251, endPoint x: 730, endPoint y: 254, distance: 31.9
click at [718, 254] on div "Number (10 digits) 9133851353 Physical SIM Card eSIM IMEI * 351159272940577 SIM…" at bounding box center [640, 241] width 155 height 111
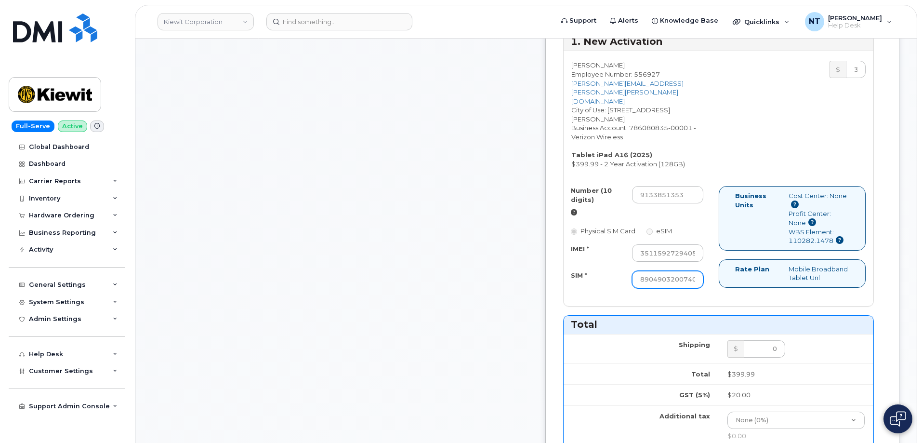
scroll to position [0, 93]
drag, startPoint x: 689, startPoint y: 279, endPoint x: 740, endPoint y: 283, distance: 51.2
click at [743, 281] on div "Number (10 digits) 9133851353 Physical SIM Card eSIM IMEI * 351159272940577 SIM…" at bounding box center [718, 241] width 310 height 111
click at [570, 298] on div "Comments jhelwagen@dminc.com Thanks, KIEWIT CORPORATION! Your order has been su…" at bounding box center [526, 306] width 746 height 1106
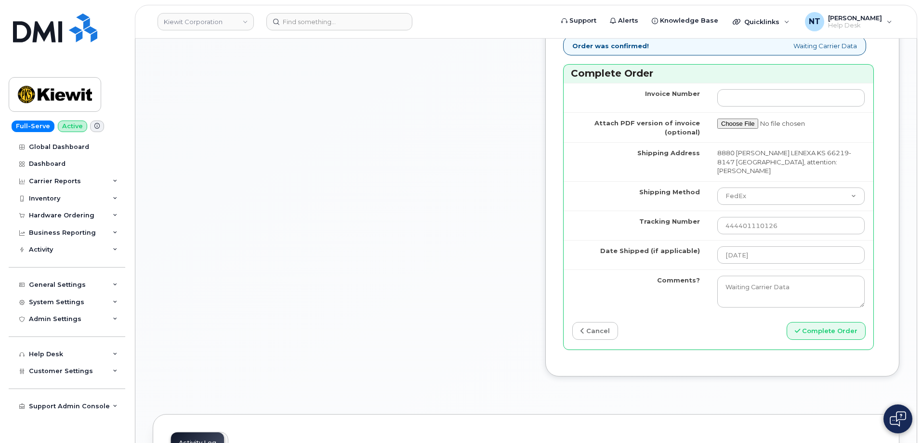
scroll to position [867, 0]
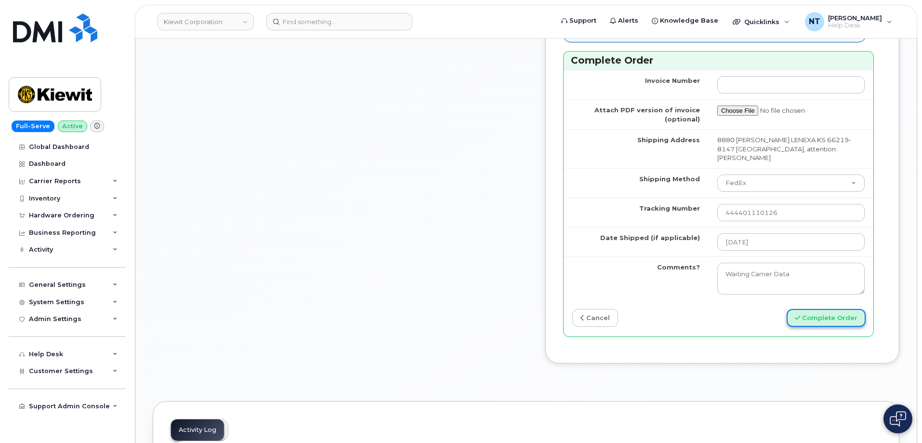
click at [819, 327] on button "Complete Order" at bounding box center [825, 318] width 79 height 18
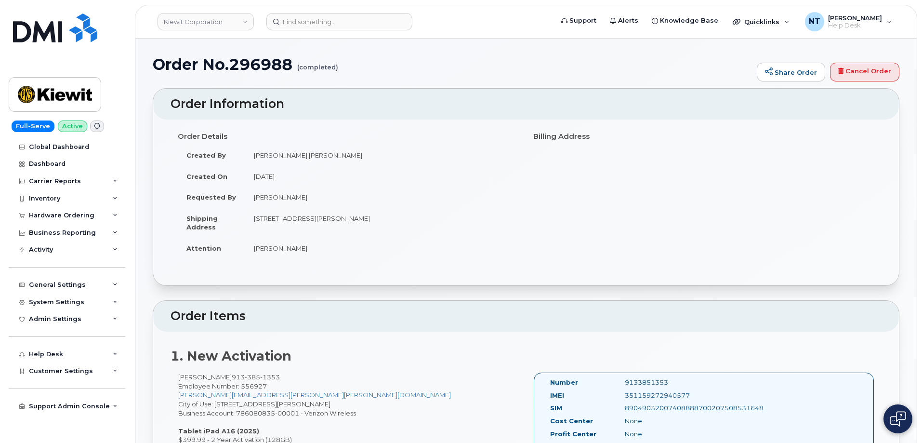
drag, startPoint x: 468, startPoint y: 178, endPoint x: 456, endPoint y: 170, distance: 14.3
click at [468, 178] on td "[DATE]" at bounding box center [382, 176] width 274 height 21
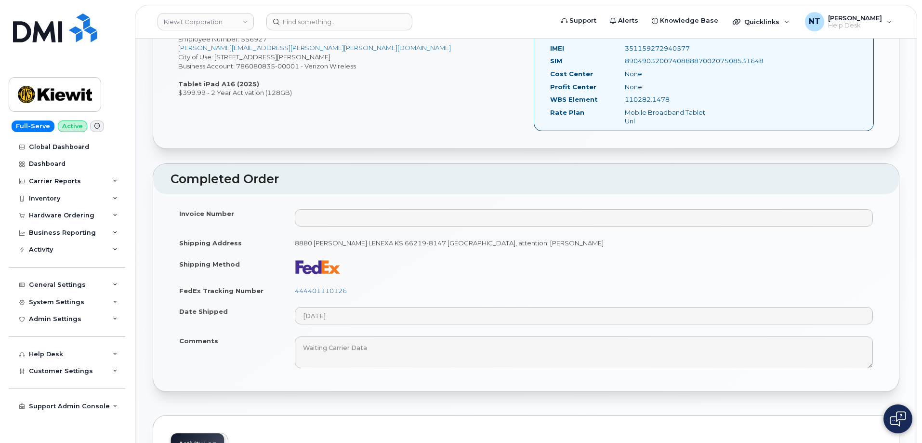
scroll to position [433, 0]
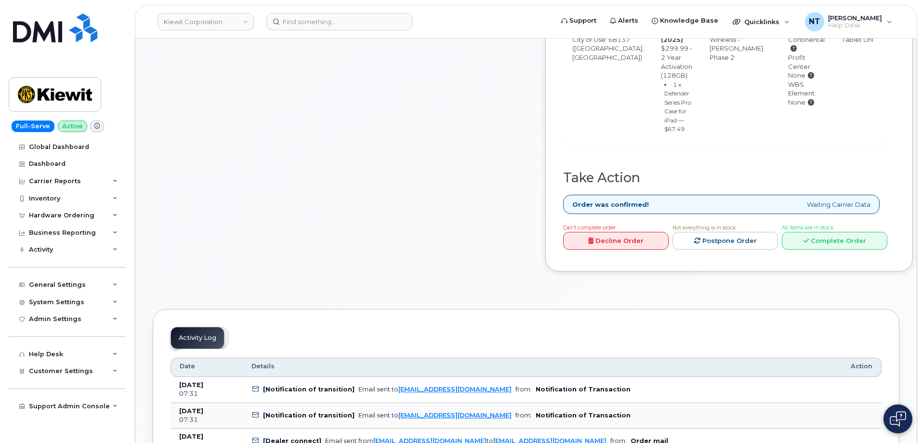
scroll to position [433, 0]
click at [843, 249] on link "Complete Order" at bounding box center [834, 240] width 105 height 18
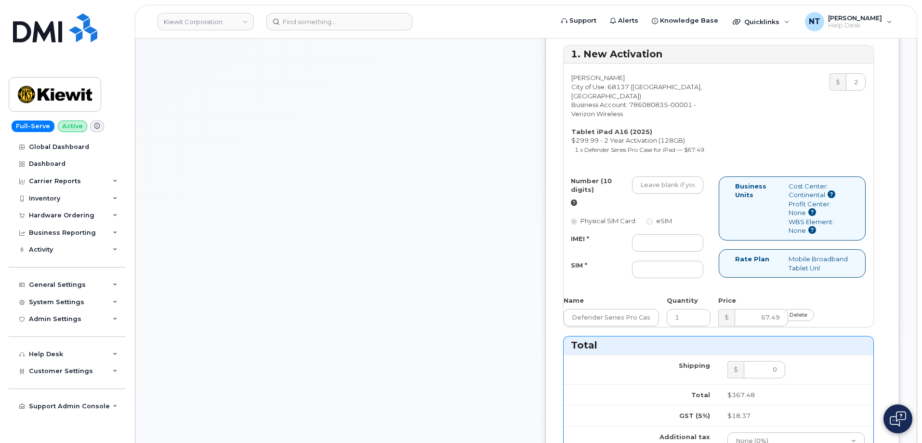
scroll to position [337, 0]
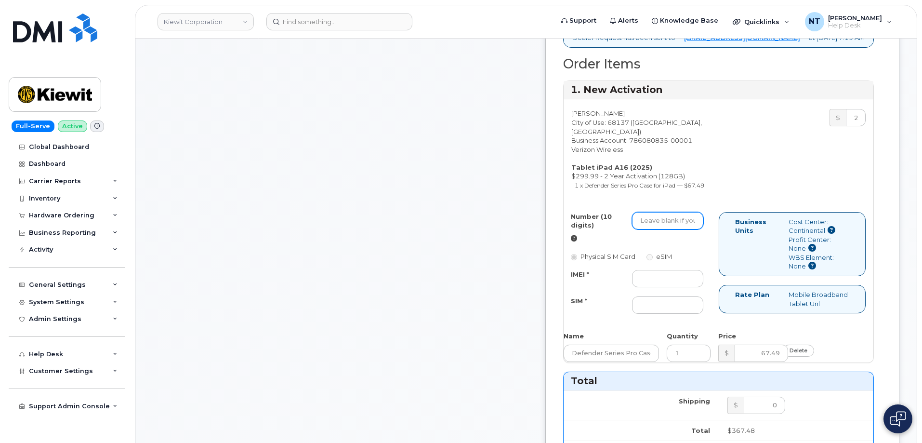
click at [682, 229] on input "Number (10 digits)" at bounding box center [667, 220] width 71 height 17
paste input "402-953-4107"
click at [695, 229] on input "402-953-4107" at bounding box center [667, 220] width 71 height 17
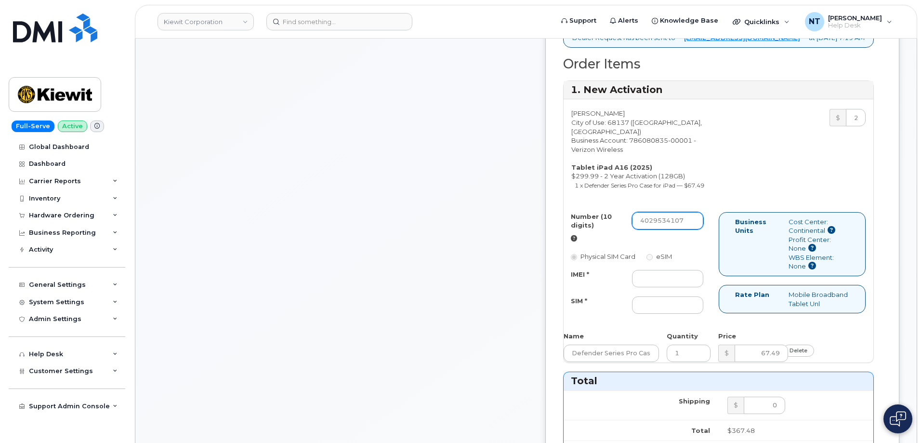
drag, startPoint x: 679, startPoint y: 276, endPoint x: 692, endPoint y: 278, distance: 12.7
click at [692, 229] on input "4029534107" at bounding box center [667, 220] width 71 height 17
type input "4029534107"
click at [679, 287] on input "IMEI *" at bounding box center [667, 278] width 71 height 17
paste input "352302615896986"
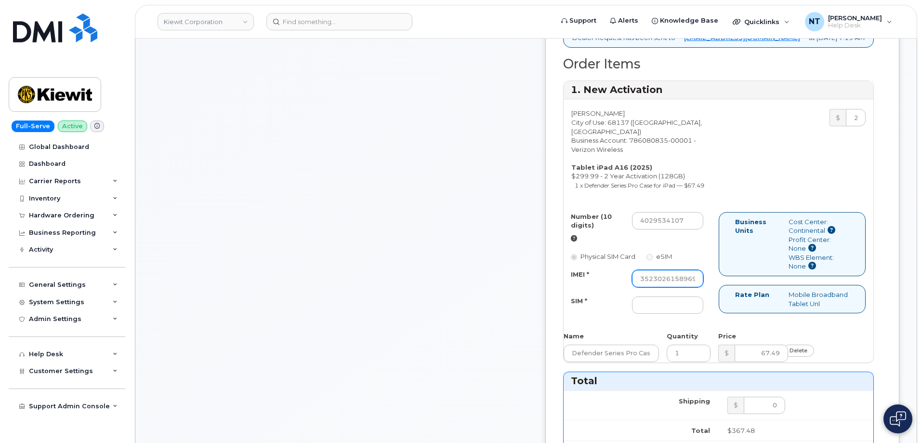
scroll to position [0, 19]
type input "352302615896986"
click at [489, 299] on div "Comments jhelwagen@dminc.com Thanks, KIEWIT CORPORATION! Your order has been su…" at bounding box center [340, 354] width 375 height 1106
click at [691, 313] on input "SIM *" at bounding box center [667, 304] width 71 height 17
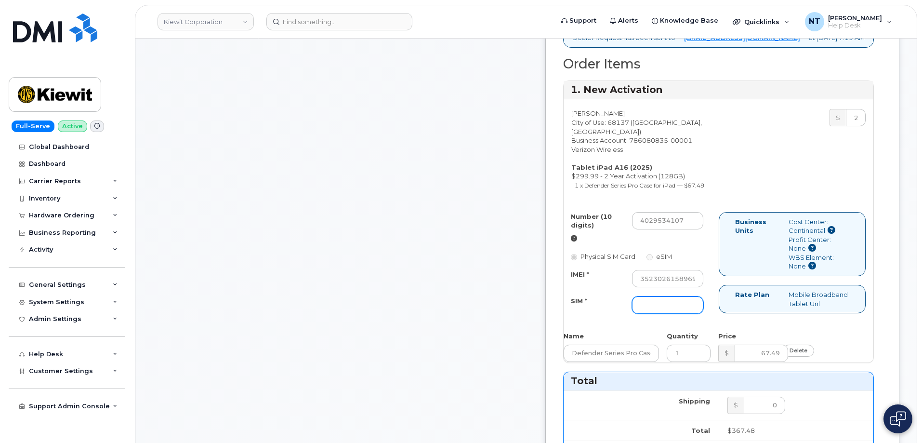
paste input "89049032007408888700207510307233"
type input "89049032007408888700207510307233"
click at [477, 317] on div "Comments jhelwagen@dminc.com Thanks, KIEWIT CORPORATION! Your order has been su…" at bounding box center [340, 354] width 375 height 1106
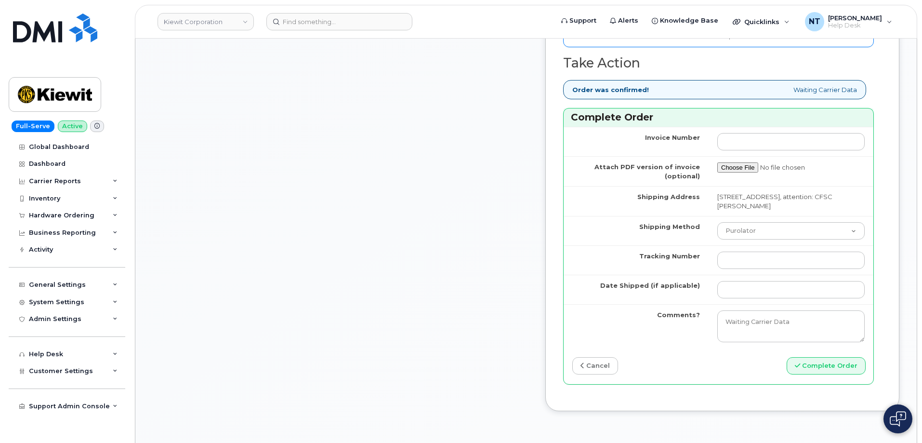
scroll to position [819, 0]
click at [765, 239] on select "Purolator UPS FedEx Canada Post Courier Other Drop Off Pick Up" at bounding box center [790, 230] width 147 height 17
select select "FedEx"
click at [717, 239] on select "Purolator UPS FedEx Canada Post Courier Other Drop Off Pick Up" at bounding box center [790, 230] width 147 height 17
click at [744, 303] on td at bounding box center [790, 288] width 165 height 29
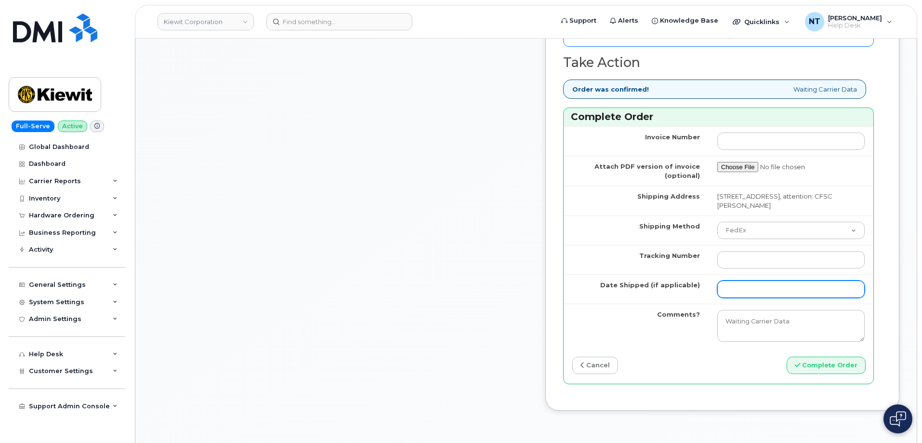
click at [744, 298] on input "Date Shipped (if applicable)" at bounding box center [790, 288] width 147 height 17
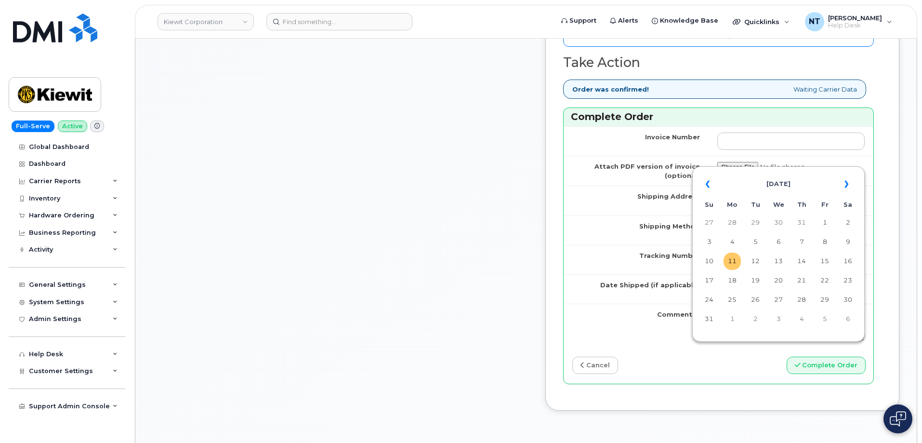
click at [738, 264] on td "11" at bounding box center [731, 260] width 17 height 17
type input "[DATE]"
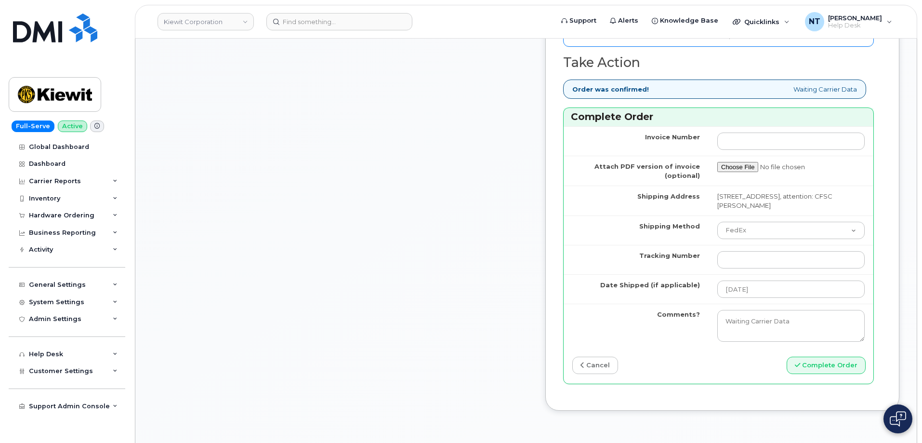
click at [744, 268] on input "Tracking Number" at bounding box center [790, 259] width 147 height 17
paste input "444401110137"
type input "444401110137"
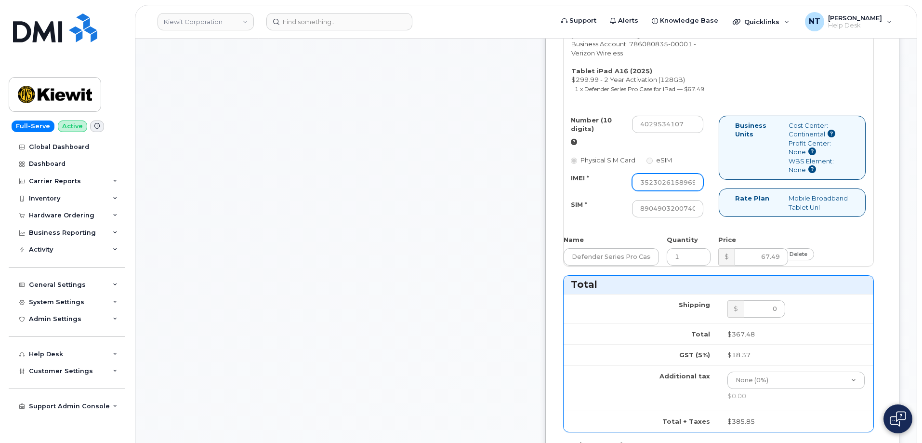
scroll to position [0, 19]
drag, startPoint x: 684, startPoint y: 236, endPoint x: 742, endPoint y: 240, distance: 57.4
click at [742, 226] on div "Number (10 digits) 4029534107 Physical SIM Card eSIM IMEI * 352302615896986 SIM…" at bounding box center [718, 171] width 310 height 111
drag, startPoint x: 692, startPoint y: 261, endPoint x: 743, endPoint y: 261, distance: 51.5
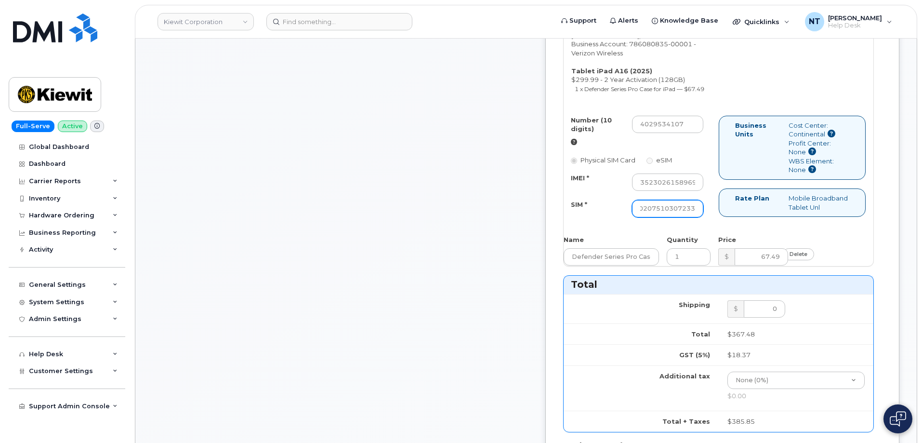
click at [743, 226] on div "Number (10 digits) 4029534107 Physical SIM Card eSIM IMEI * 352302615896986 SIM…" at bounding box center [718, 171] width 310 height 111
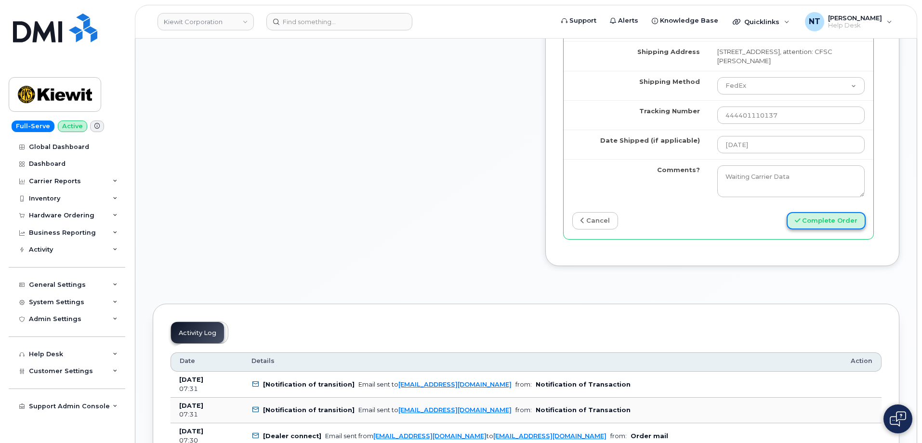
scroll to position [0, 0]
click at [828, 230] on button "Complete Order" at bounding box center [825, 221] width 79 height 18
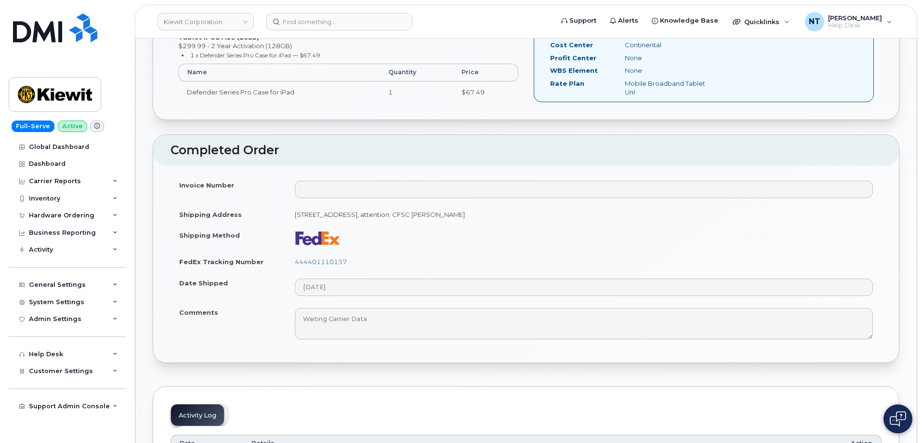
scroll to position [385, 0]
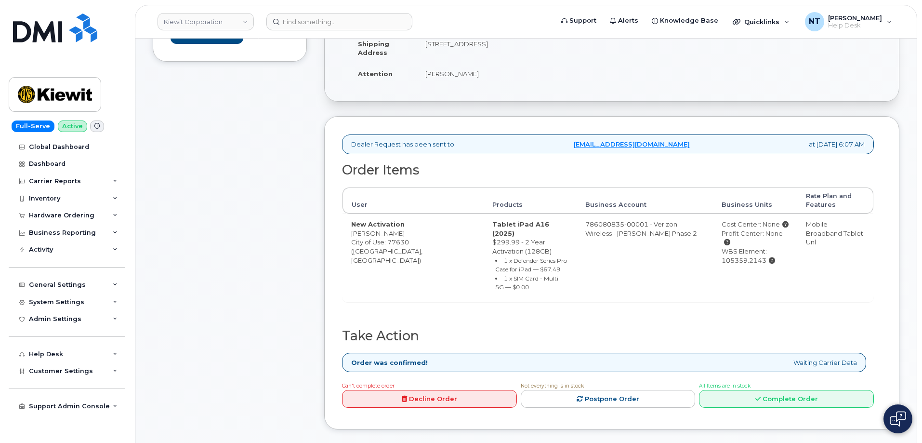
scroll to position [241, 0]
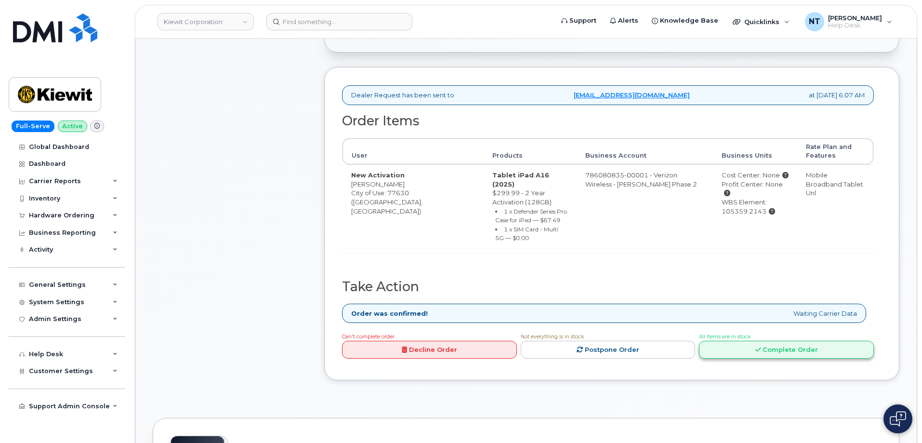
click at [769, 340] on link "Complete Order" at bounding box center [786, 349] width 175 height 18
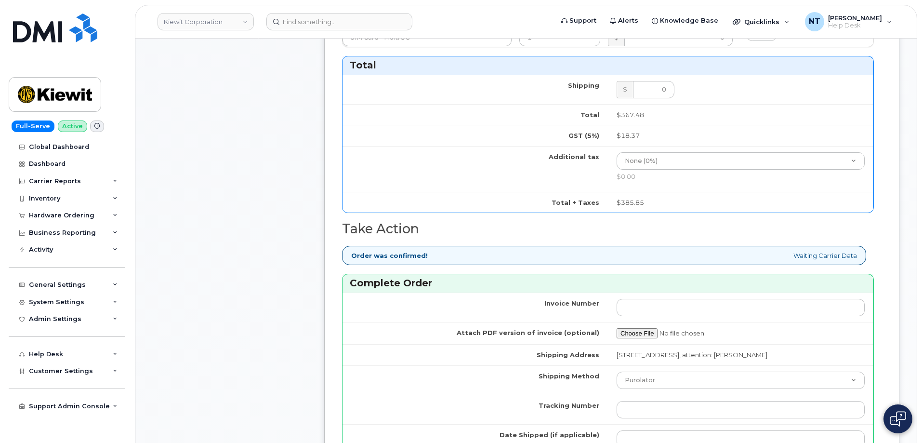
scroll to position [819, 0]
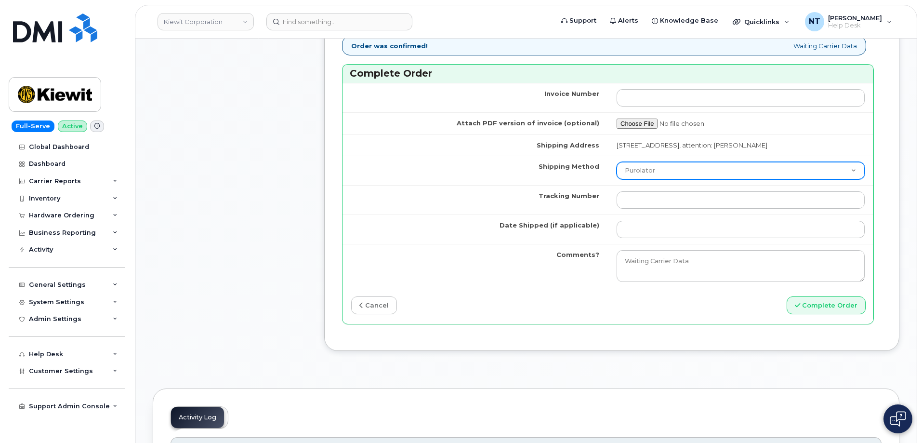
drag, startPoint x: 657, startPoint y: 180, endPoint x: 661, endPoint y: 186, distance: 7.1
click at [657, 179] on select "Purolator UPS FedEx Canada Post Courier Other Drop Off Pick Up" at bounding box center [740, 170] width 248 height 17
select select "FedEx"
click at [616, 170] on select "Purolator UPS FedEx Canada Post Courier Other Drop Off Pick Up" at bounding box center [740, 170] width 248 height 17
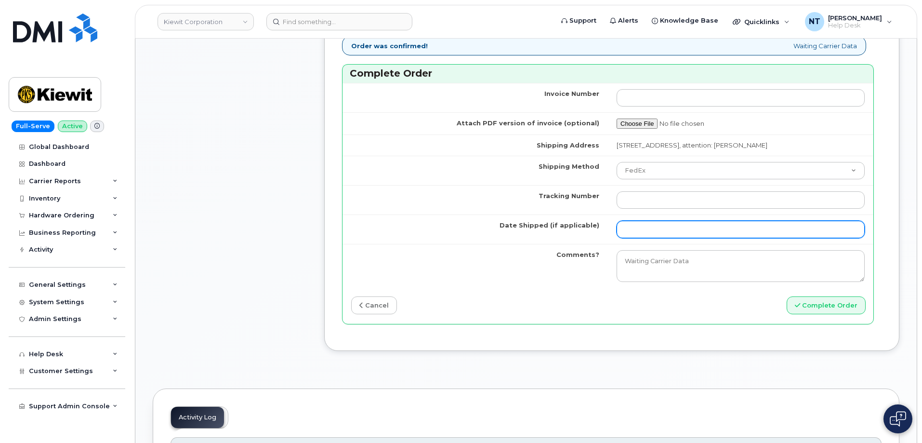
click at [653, 236] on input "Date Shipped (if applicable)" at bounding box center [740, 229] width 248 height 17
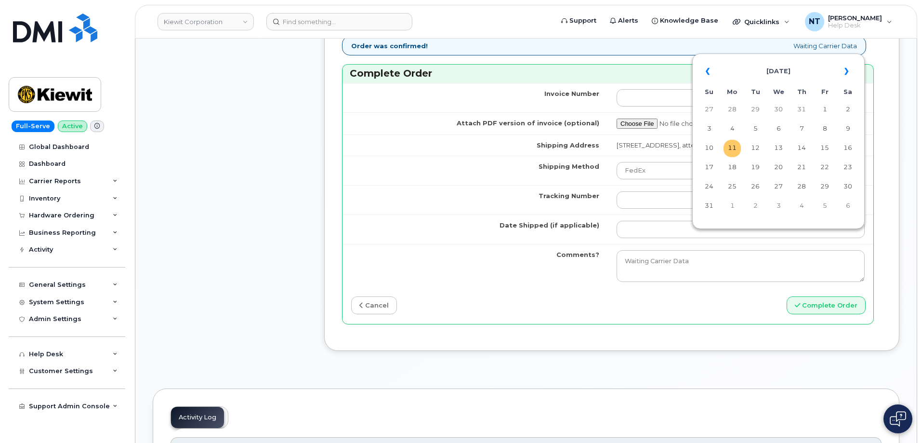
click at [732, 152] on td "11" at bounding box center [731, 148] width 17 height 17
type input "[DATE]"
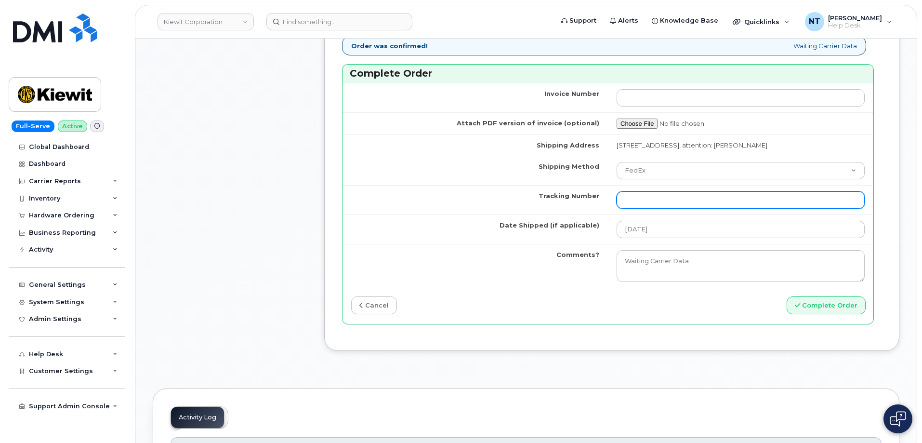
click at [642, 203] on input "Tracking Number" at bounding box center [740, 199] width 248 height 17
paste input "444401110148"
type input "444401110148"
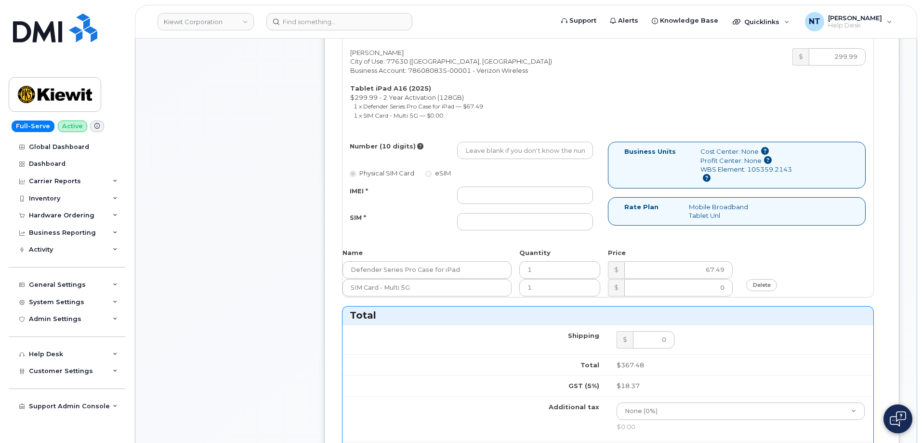
scroll to position [337, 0]
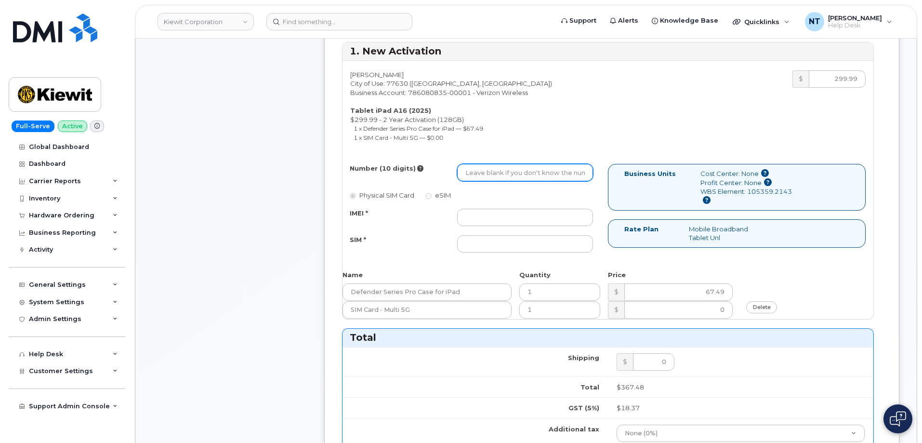
click at [508, 165] on input "Number (10 digits)" at bounding box center [525, 172] width 136 height 17
paste input "409-540-8911"
click at [496, 176] on input "409-540-8911" at bounding box center [525, 172] width 136 height 17
drag, startPoint x: 478, startPoint y: 174, endPoint x: 490, endPoint y: 178, distance: 13.0
click at [490, 178] on input "4095408911" at bounding box center [525, 172] width 136 height 17
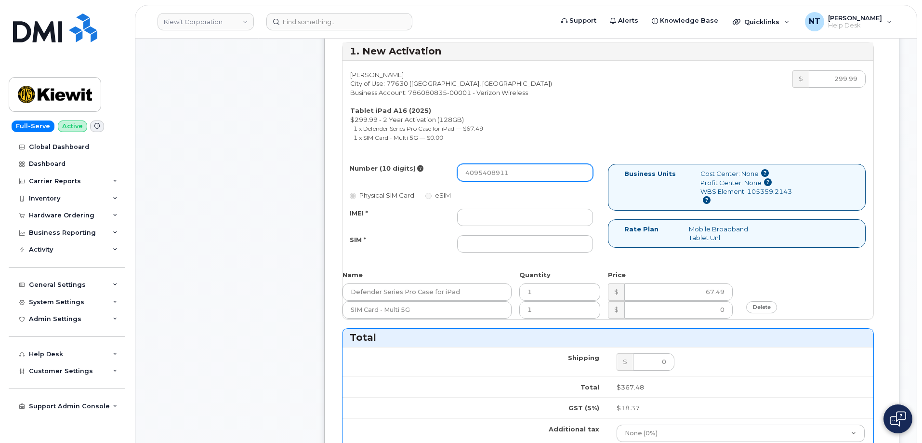
type input "4095408911"
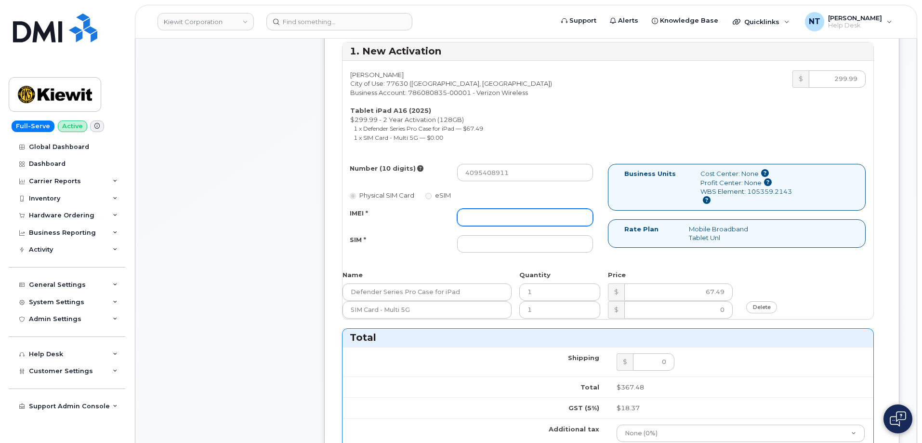
click at [507, 211] on input "IMEI *" at bounding box center [525, 217] width 136 height 17
paste input "352302615643701"
type input "352302615643701"
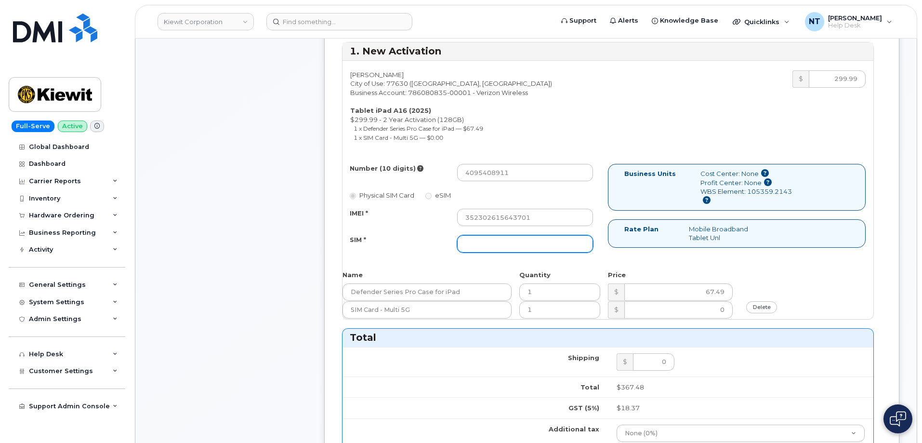
click at [542, 239] on input "SIM *" at bounding box center [525, 243] width 136 height 17
paste input "89049032007408888700207356493848"
type input "89049032007408888700207356493848"
click at [206, 256] on div "Comments Leave Comment" at bounding box center [230, 323] width 154 height 1045
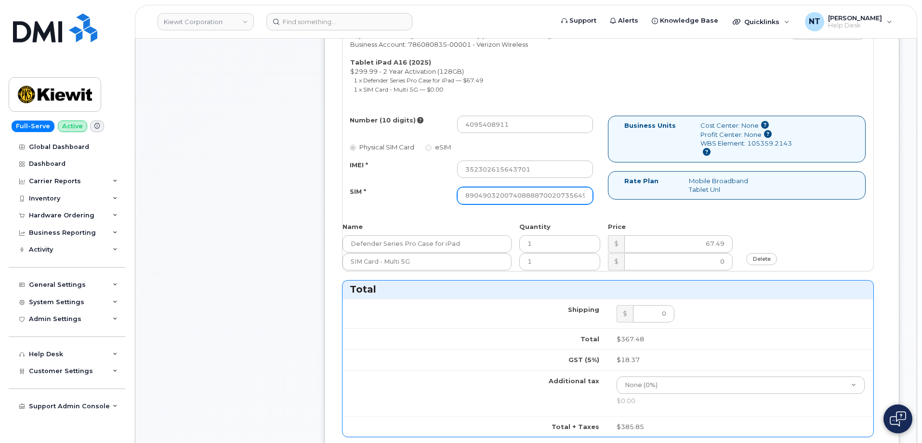
scroll to position [0, 19]
drag, startPoint x: 546, startPoint y: 191, endPoint x: 635, endPoint y: 194, distance: 89.1
click at [635, 194] on div "Number (10 digits) 4095408911 Physical SIM Card eSIM IMEI * 352302615643701 SIM…" at bounding box center [607, 164] width 531 height 97
click at [280, 211] on div "Comments Leave Comment" at bounding box center [230, 275] width 154 height 1045
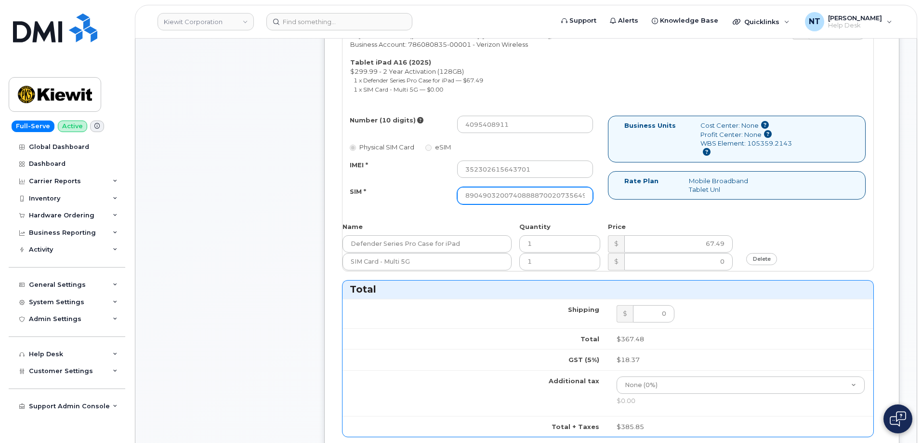
scroll to position [0, 19]
drag, startPoint x: 549, startPoint y: 188, endPoint x: 621, endPoint y: 186, distance: 71.8
click at [621, 186] on div "Number (10 digits) 4095408911 Physical SIM Card eSIM IMEI * 352302615643701 SIM…" at bounding box center [607, 164] width 531 height 97
click at [275, 217] on div "Comments Leave Comment" at bounding box center [230, 275] width 154 height 1045
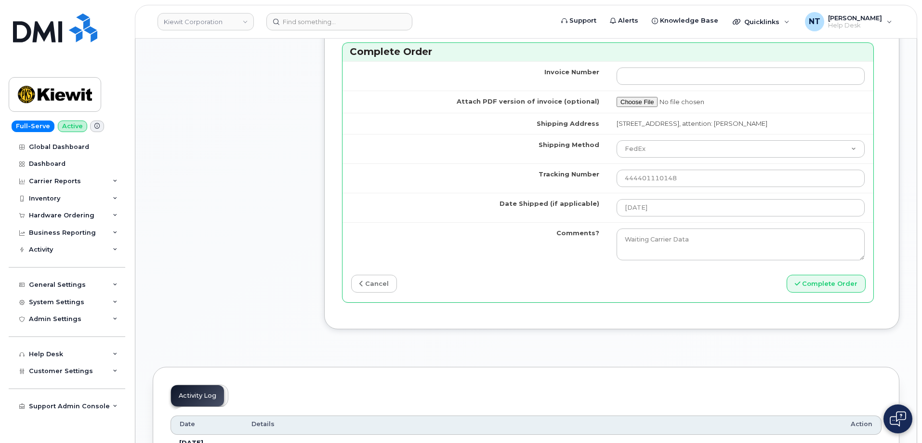
scroll to position [915, 0]
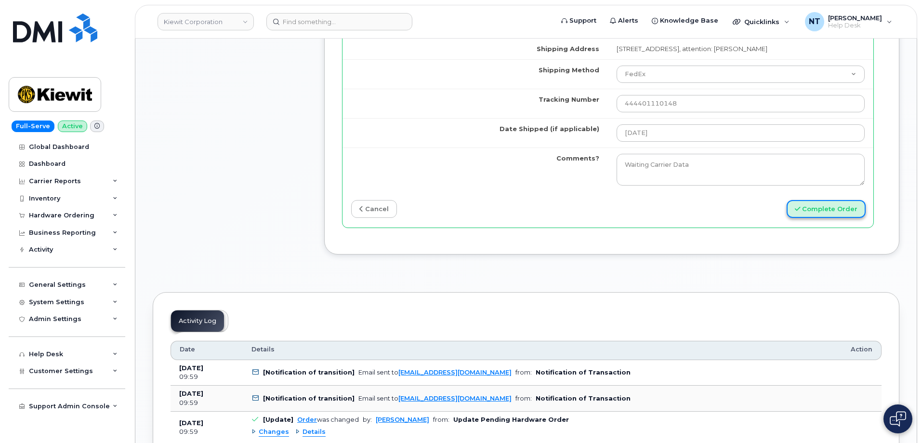
click at [830, 218] on button "Complete Order" at bounding box center [825, 209] width 79 height 18
